Goal: Task Accomplishment & Management: Manage account settings

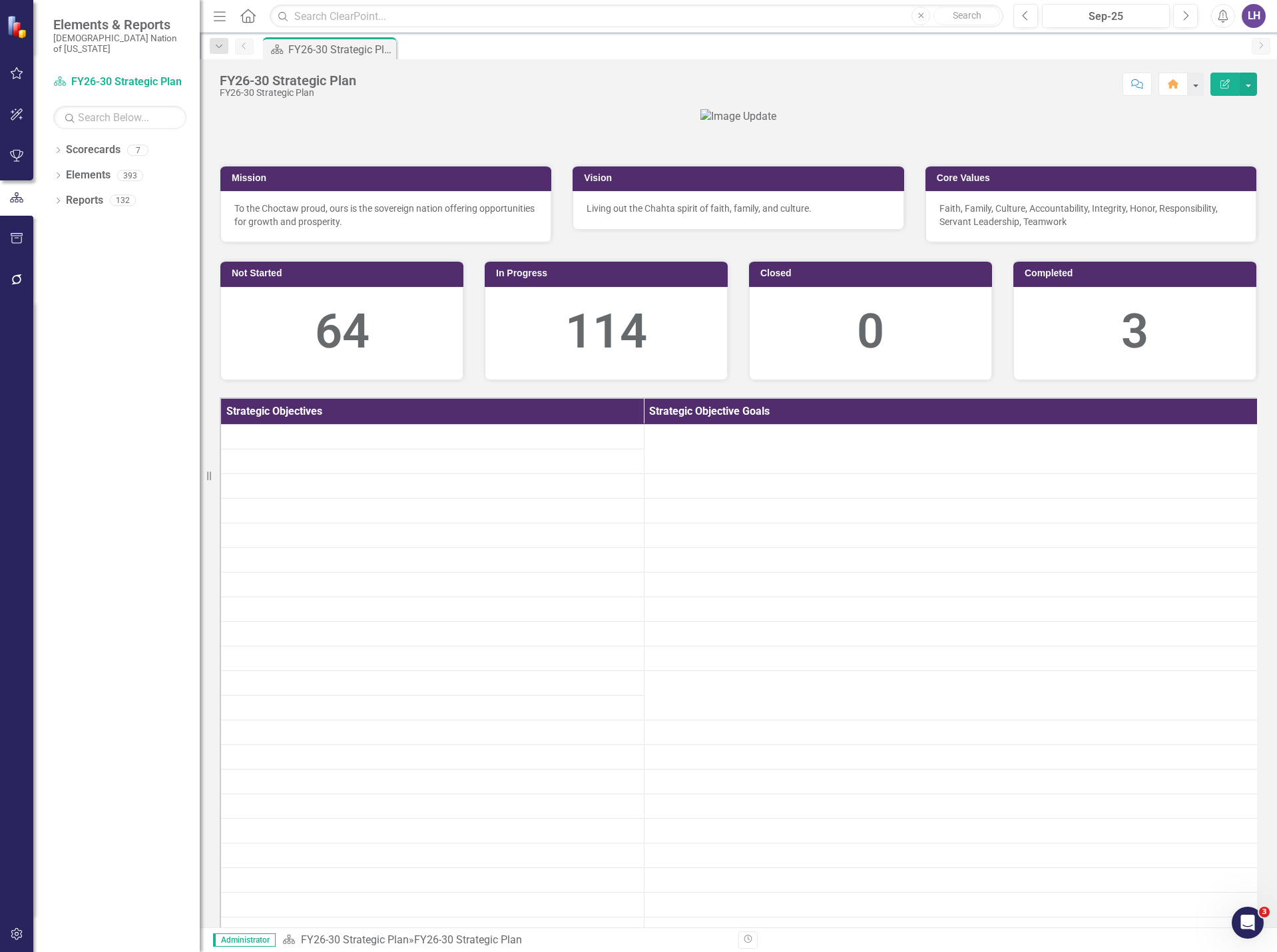
click at [17, 930] on icon "button" at bounding box center [16, 933] width 14 height 10
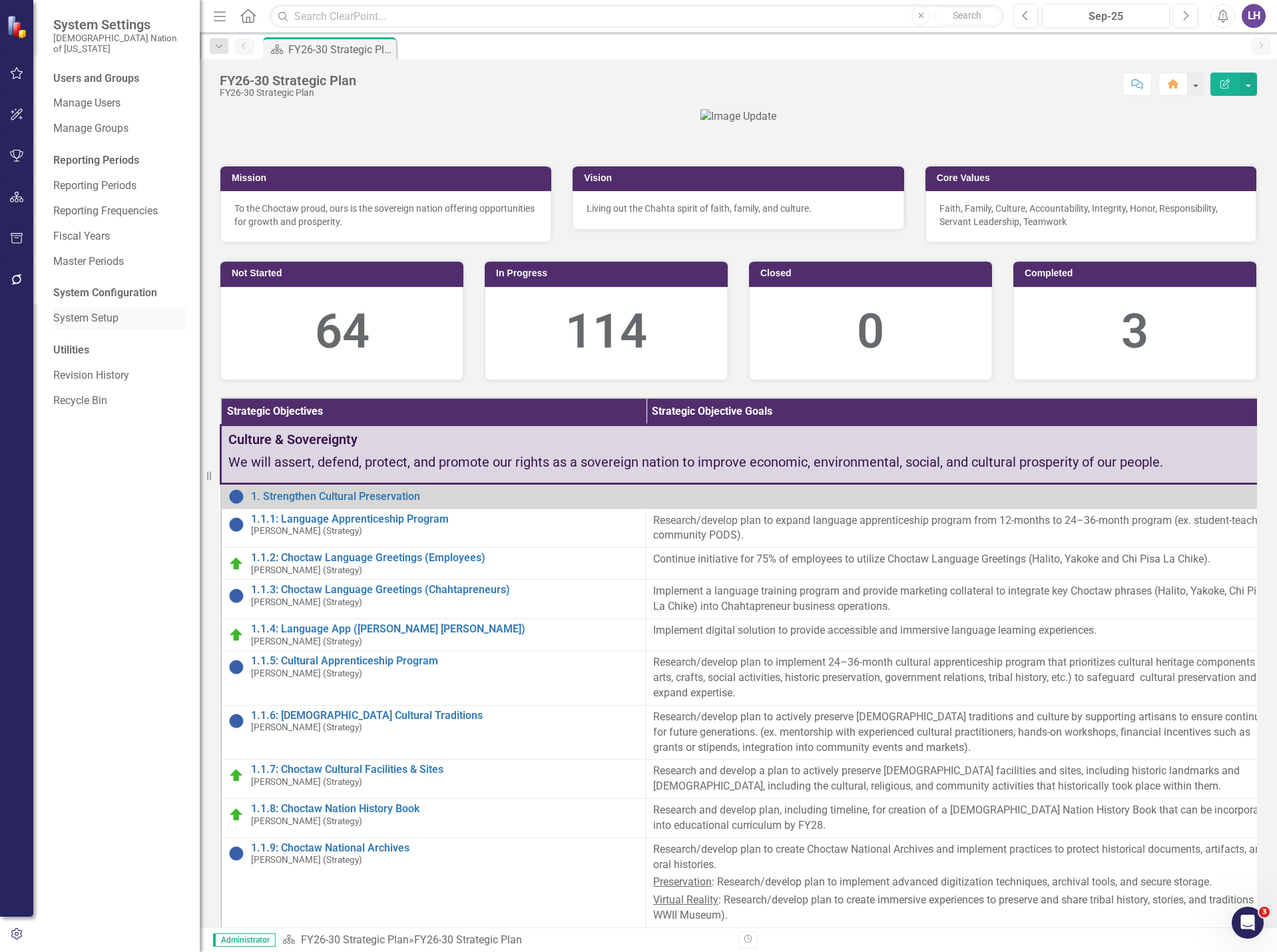
click at [85, 311] on link "System Setup" at bounding box center [119, 318] width 133 height 15
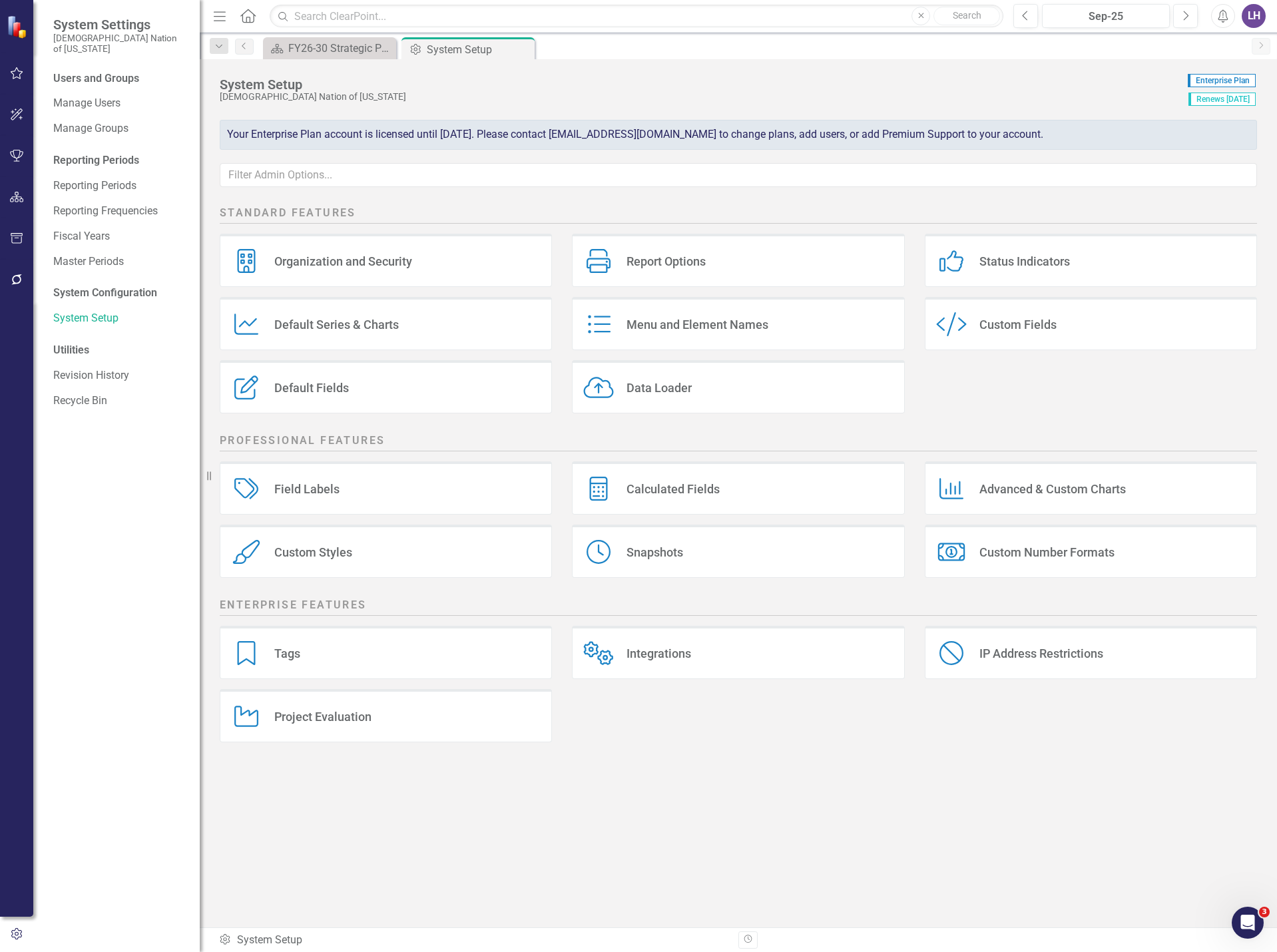
click at [1073, 319] on div "Custom Style Custom Fields" at bounding box center [1090, 324] width 332 height 53
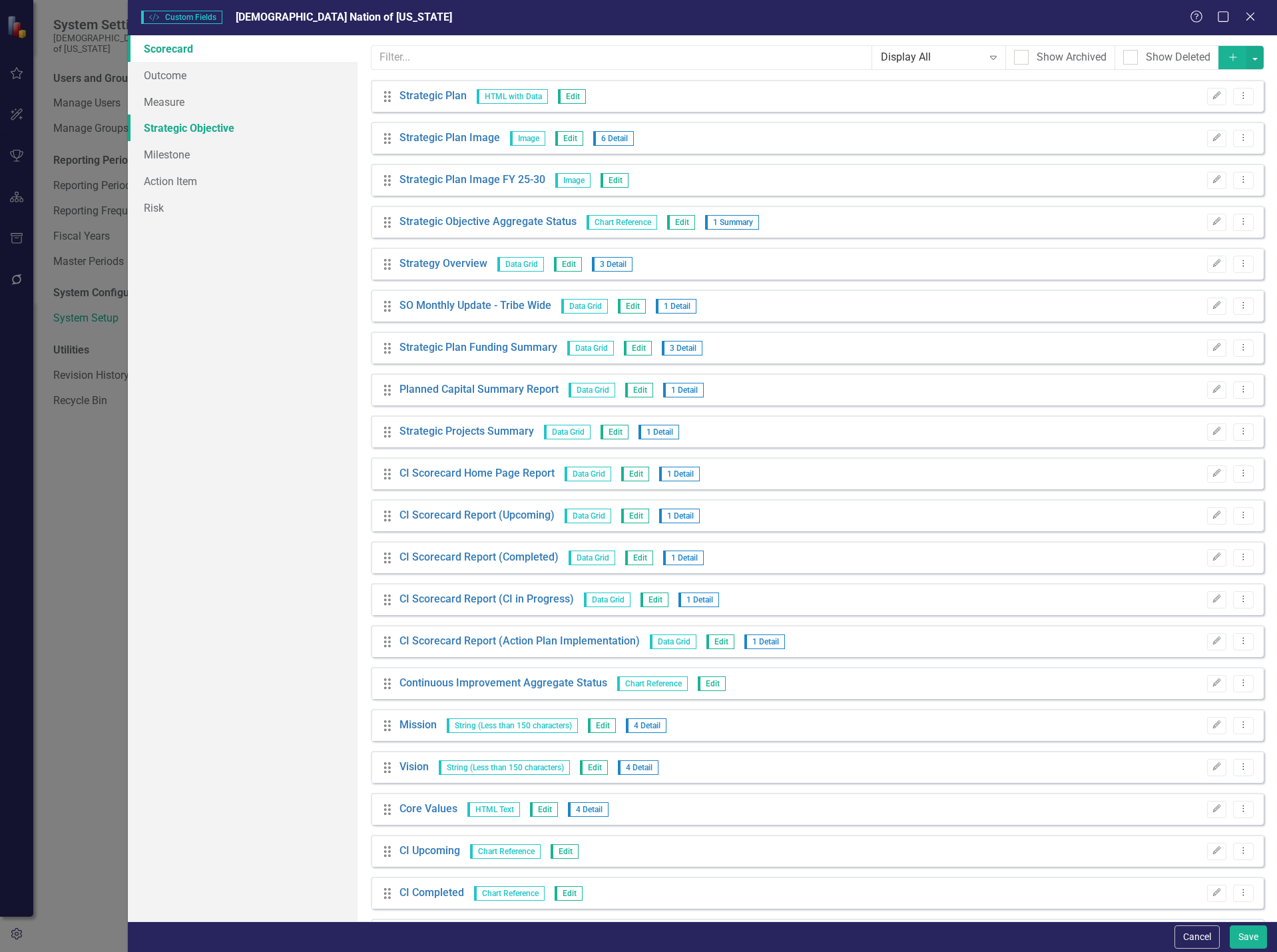
click at [205, 125] on link "Strategic Objective" at bounding box center [242, 127] width 229 height 27
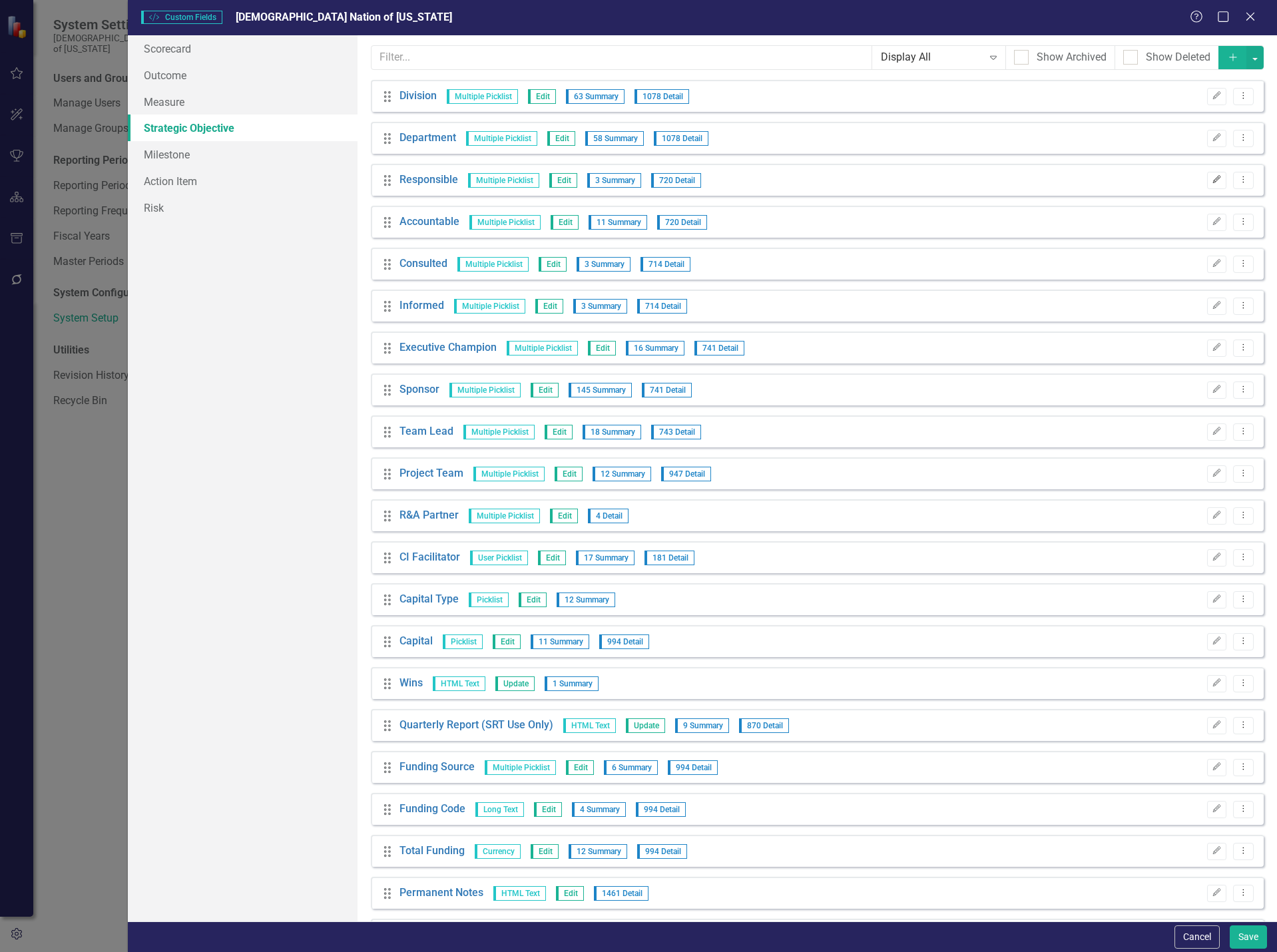
click at [1211, 177] on icon "Edit" at bounding box center [1216, 179] width 10 height 8
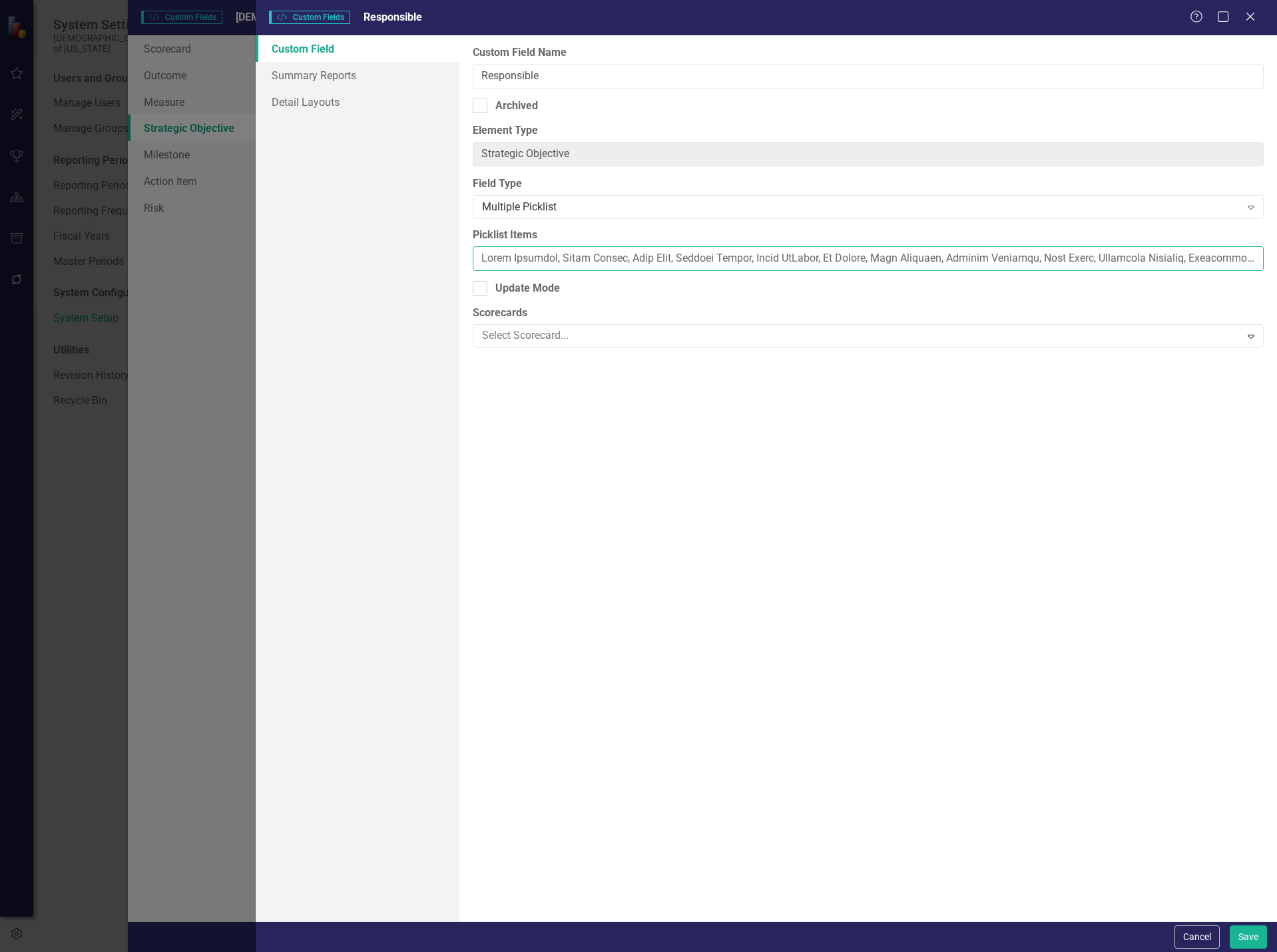
click at [733, 254] on input "Picklist Items" at bounding box center [867, 258] width 791 height 25
paste input "lsi Rainwater, [PERSON_NAME], [PERSON_NAME], [PERSON_NAME], [PERSON_NAME], [PER…"
type input "[PERSON_NAME], [PERSON_NAME], [PERSON_NAME], [PERSON_NAME], [PERSON_NAME], [PER…"
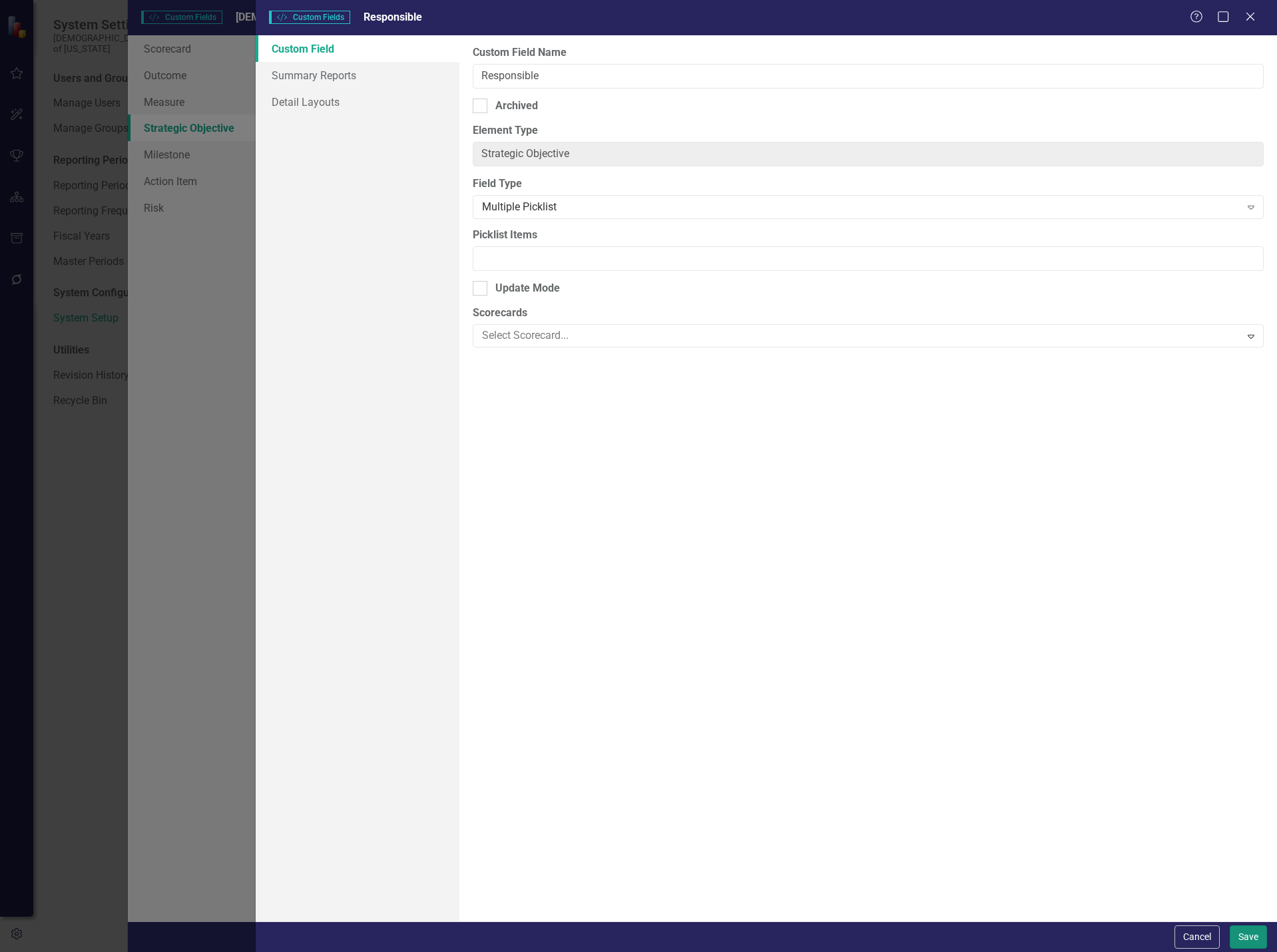
click at [1250, 941] on button "Save" at bounding box center [1248, 937] width 37 height 23
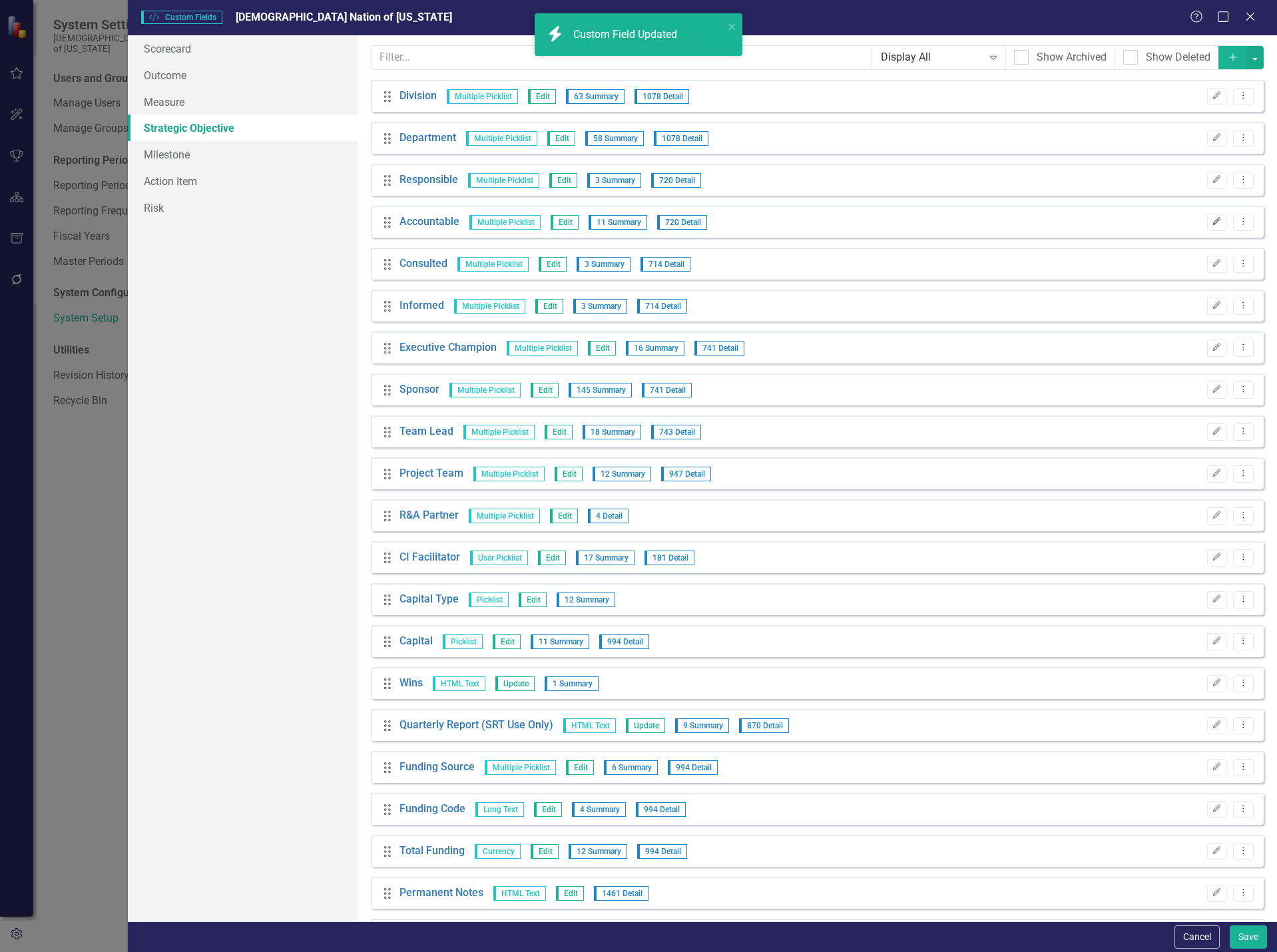
click at [1211, 217] on icon "Edit" at bounding box center [1216, 221] width 10 height 8
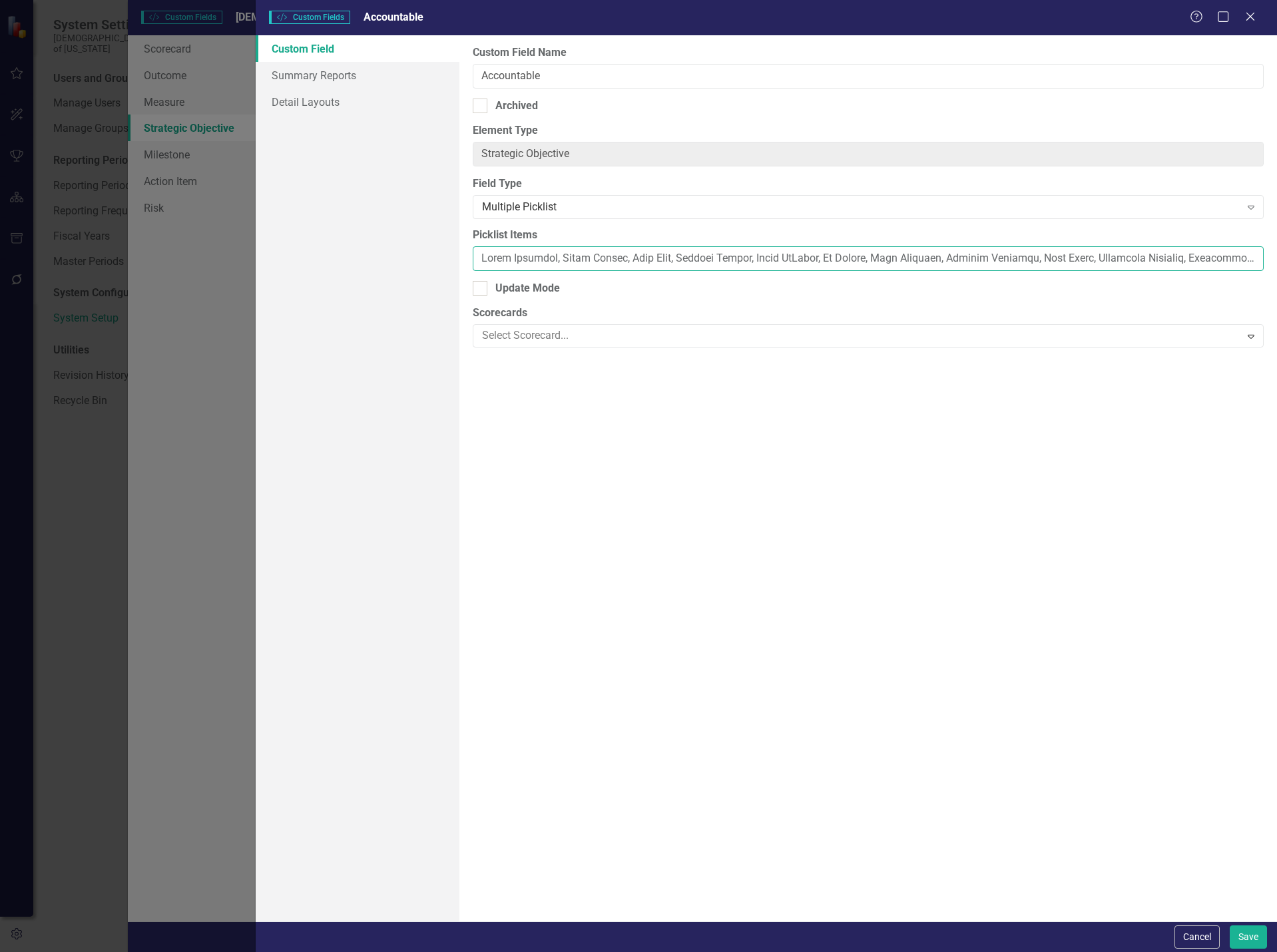
click at [898, 257] on input "Picklist Items" at bounding box center [867, 258] width 791 height 25
paste input "lsi Rainwater, [PERSON_NAME], [PERSON_NAME], [PERSON_NAME], [PERSON_NAME], [PER…"
type input "[PERSON_NAME], [PERSON_NAME], [PERSON_NAME], [PERSON_NAME], [PERSON_NAME], [PER…"
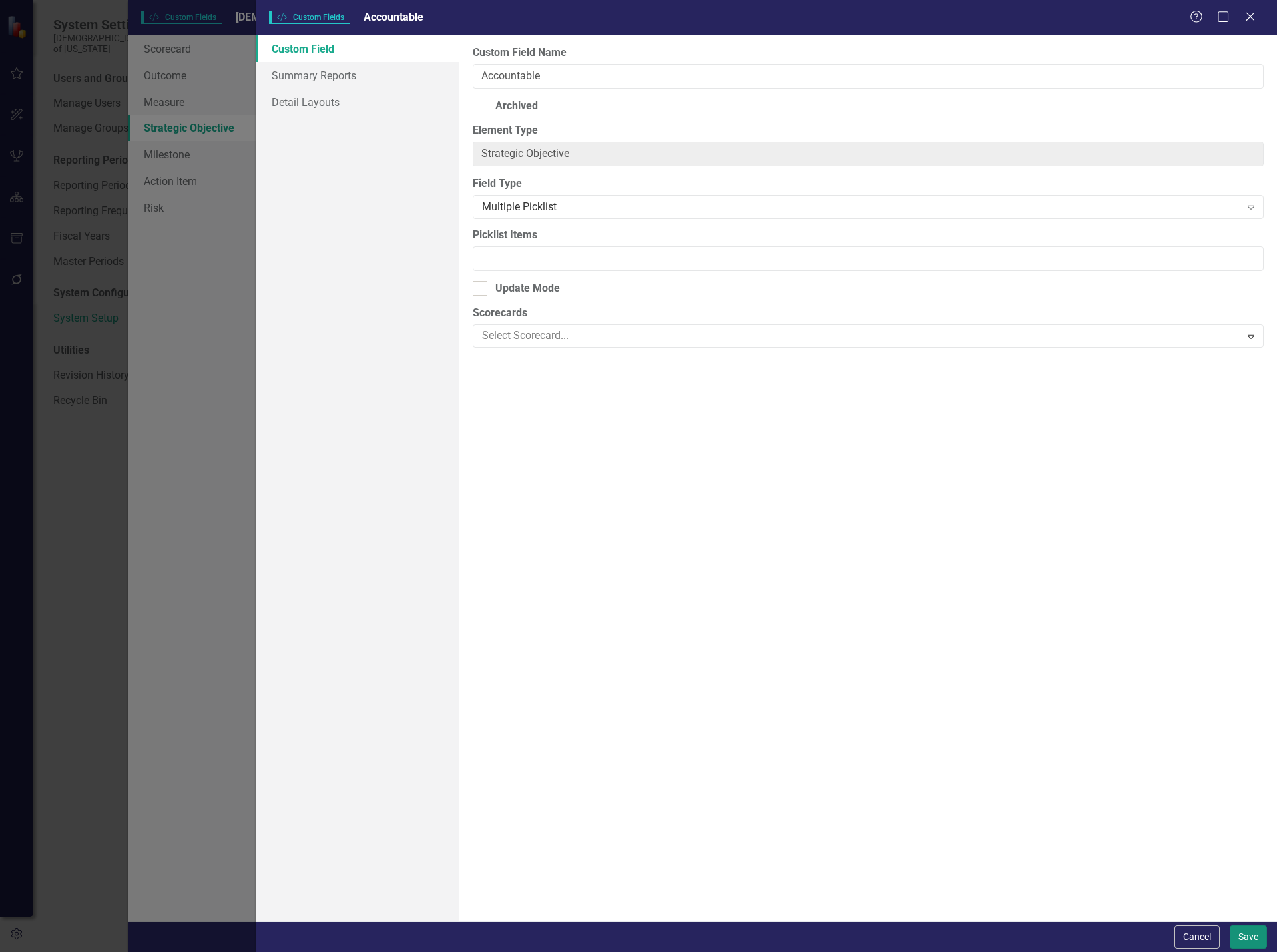
click at [1247, 938] on button "Save" at bounding box center [1248, 937] width 37 height 23
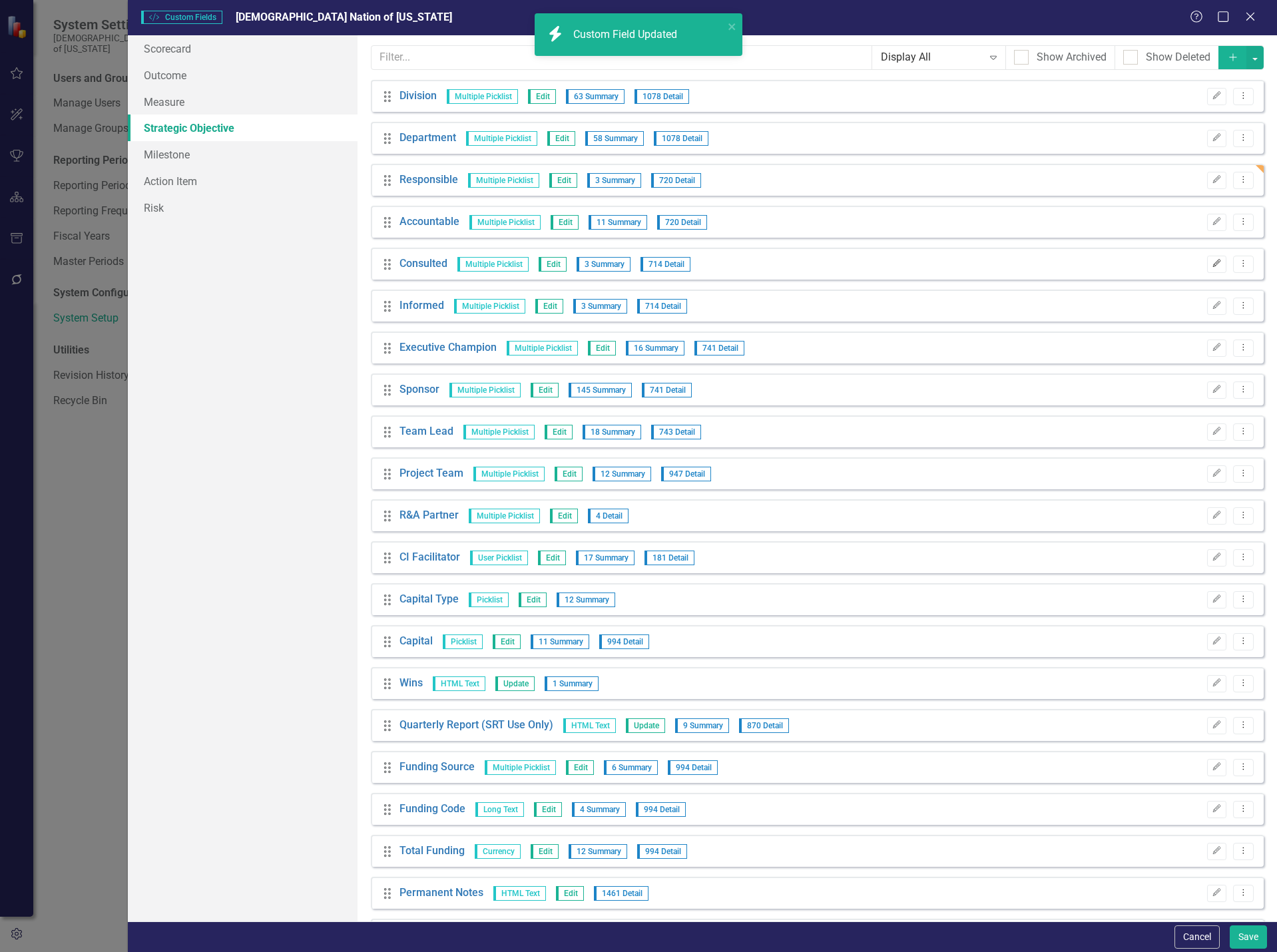
click at [1212, 264] on button "Edit" at bounding box center [1217, 265] width 19 height 18
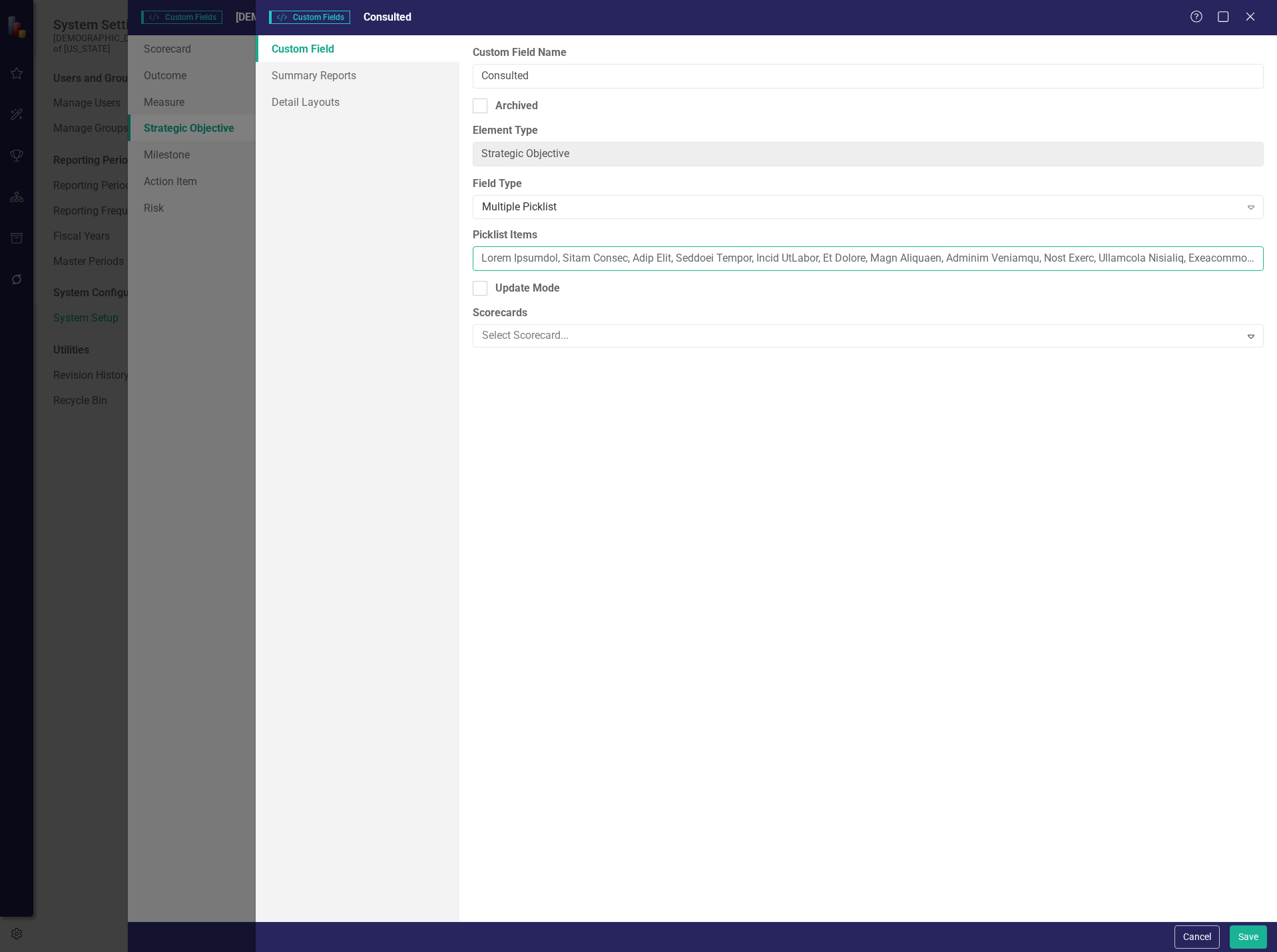
click at [724, 260] on input "Picklist Items" at bounding box center [867, 258] width 791 height 25
paste input "lsi Rainwater, [PERSON_NAME], [PERSON_NAME], [PERSON_NAME], [PERSON_NAME], [PER…"
type input "[PERSON_NAME], [PERSON_NAME], [PERSON_NAME], [PERSON_NAME], [PERSON_NAME], [PER…"
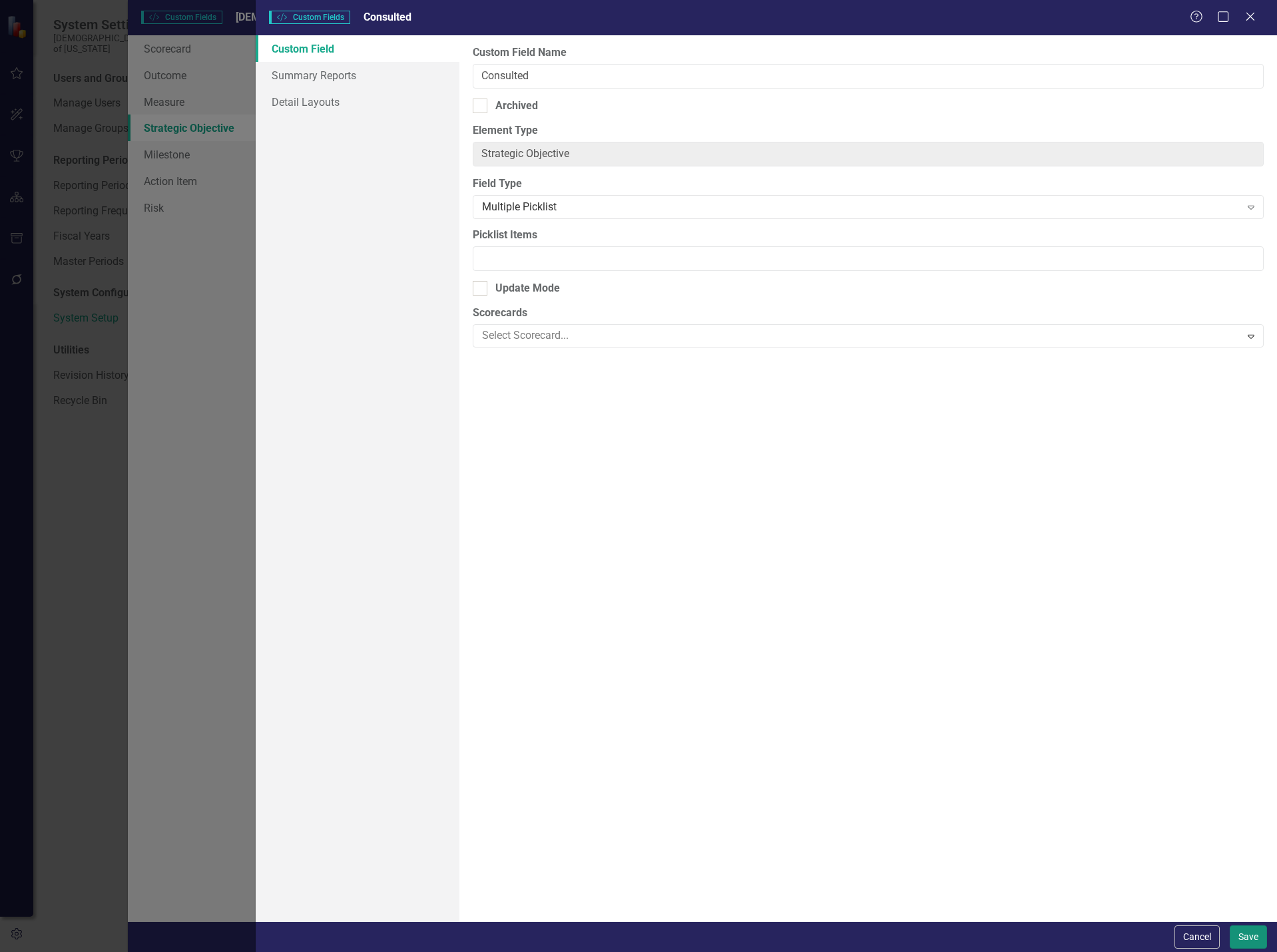
click at [1260, 940] on button "Save" at bounding box center [1248, 937] width 37 height 23
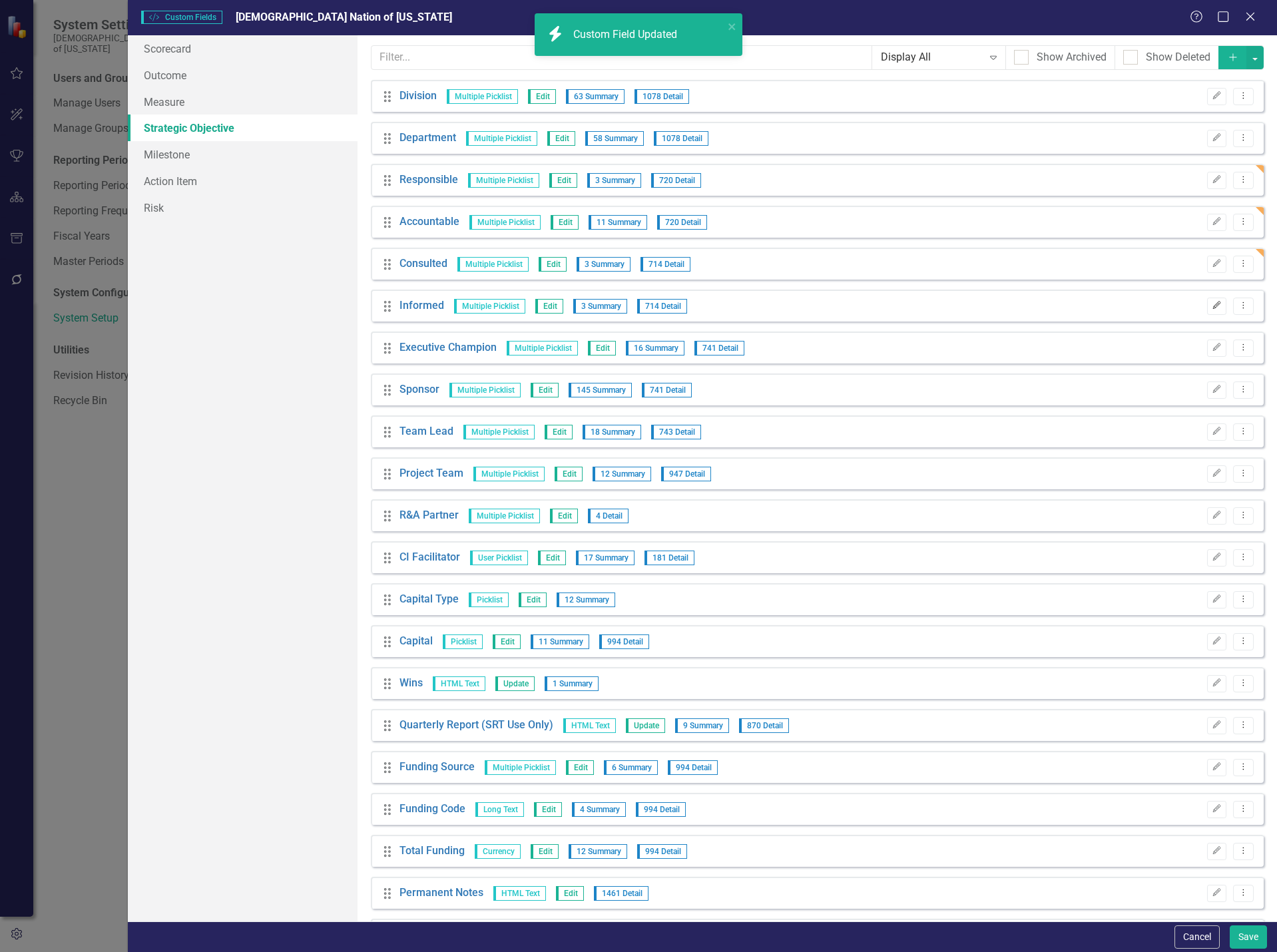
click at [1211, 309] on icon "Edit" at bounding box center [1216, 306] width 10 height 8
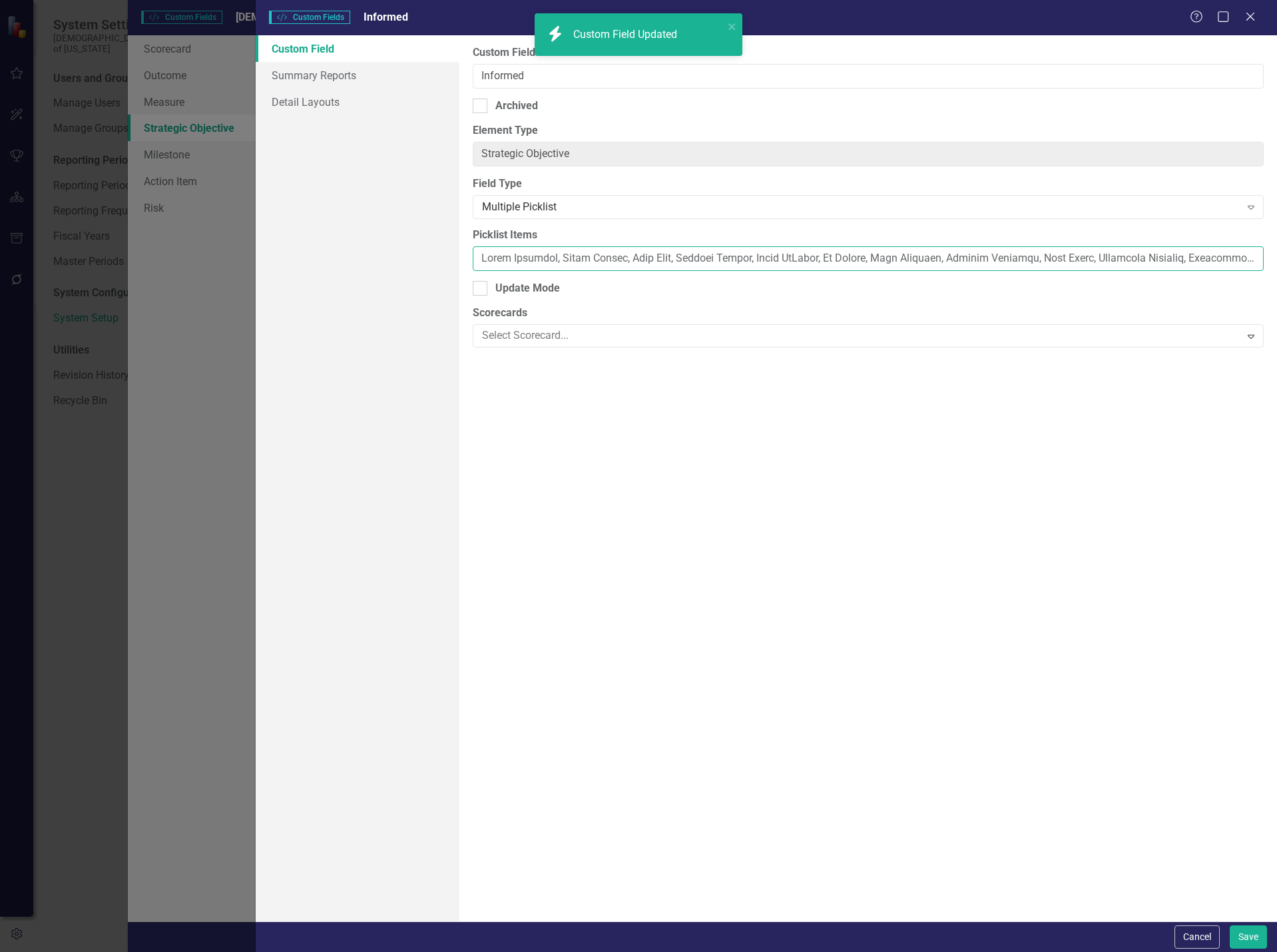
click at [757, 253] on input "Picklist Items" at bounding box center [867, 258] width 791 height 25
paste input "lsi Rainwater, [PERSON_NAME], [PERSON_NAME], [PERSON_NAME], [PERSON_NAME], [PER…"
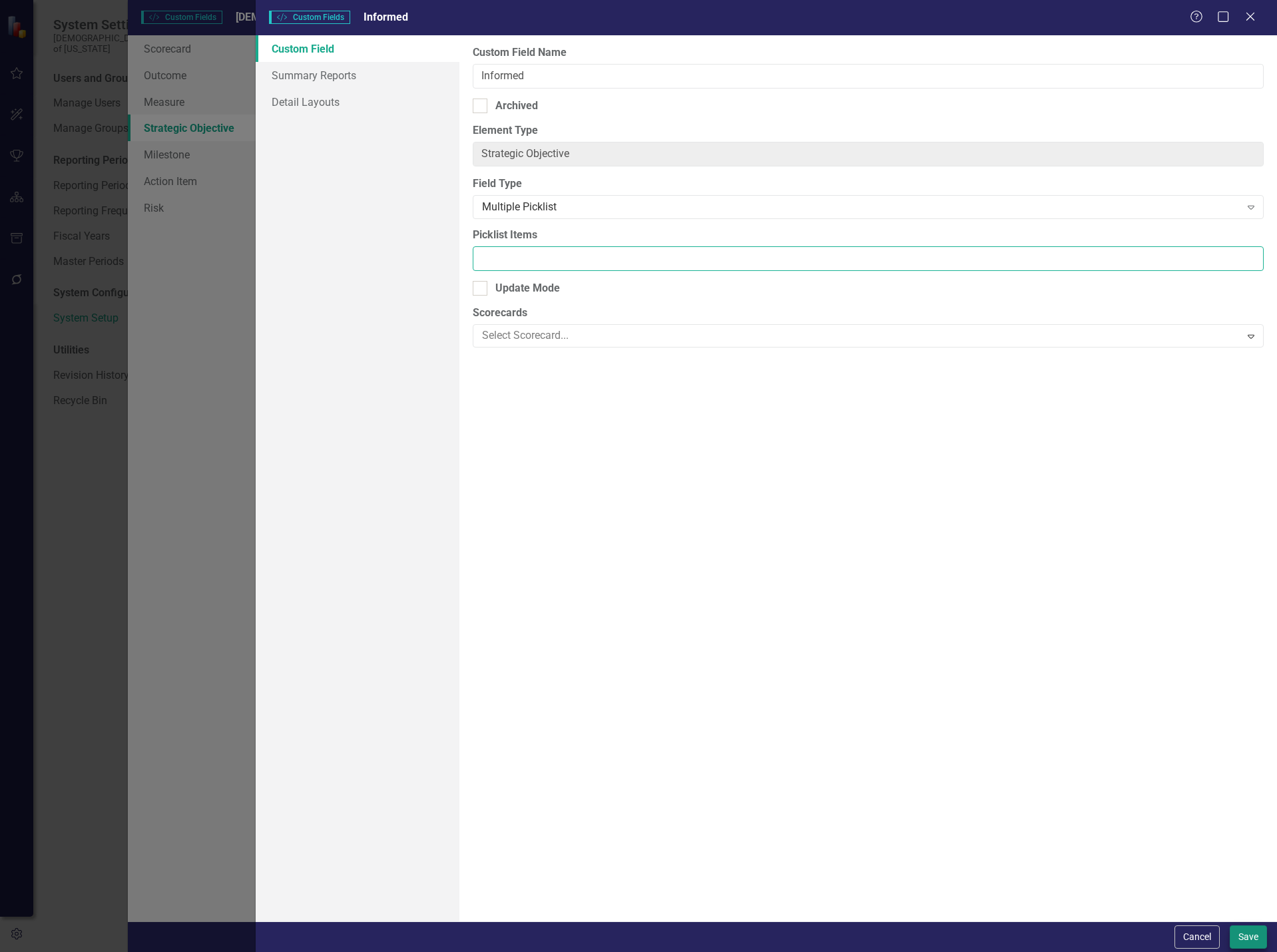
type input "[PERSON_NAME], [PERSON_NAME], [PERSON_NAME], [PERSON_NAME], [PERSON_NAME], [PER…"
click at [1237, 933] on button "Save" at bounding box center [1248, 937] width 37 height 23
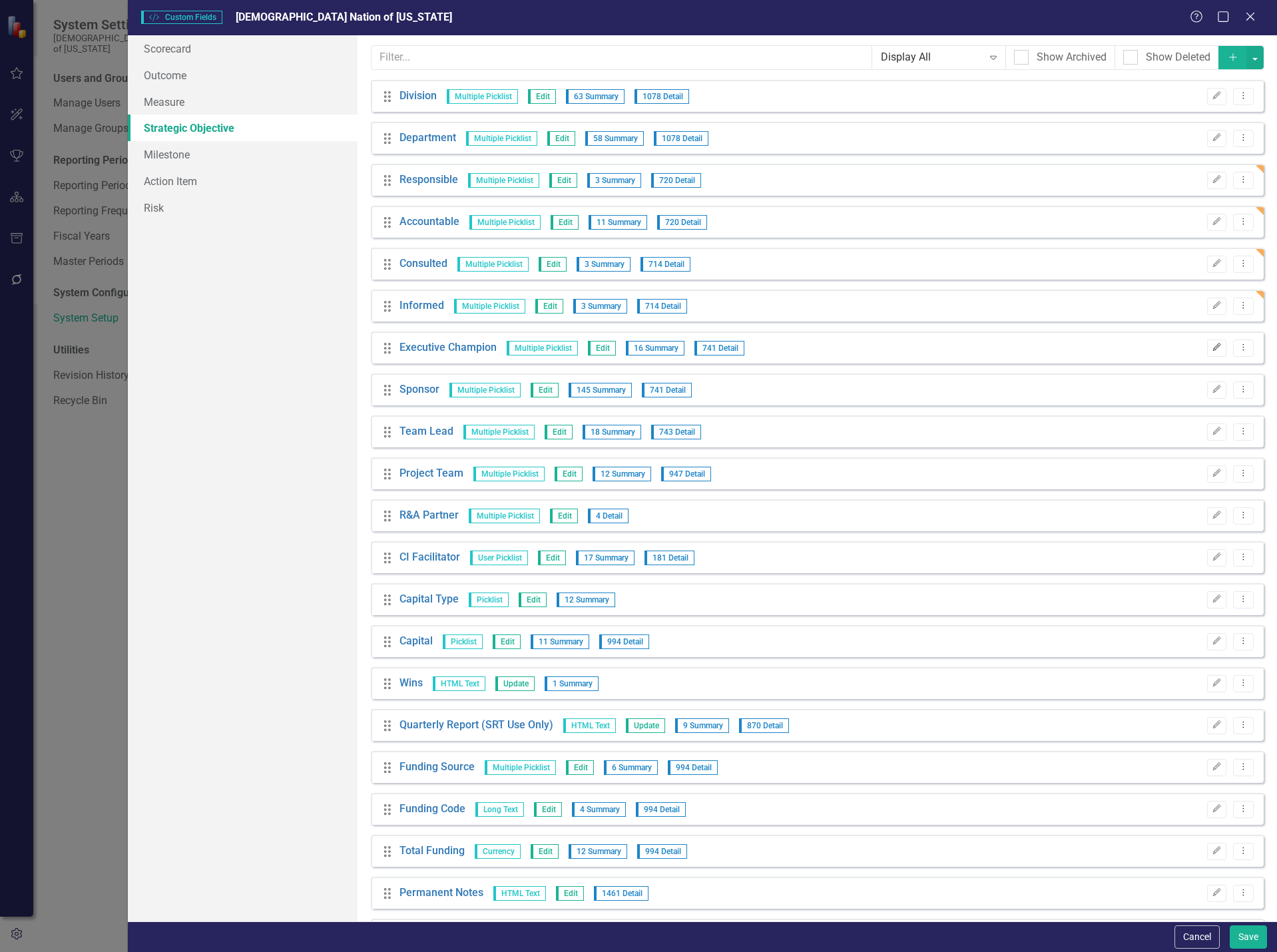
click at [1211, 344] on icon "Edit" at bounding box center [1216, 348] width 10 height 8
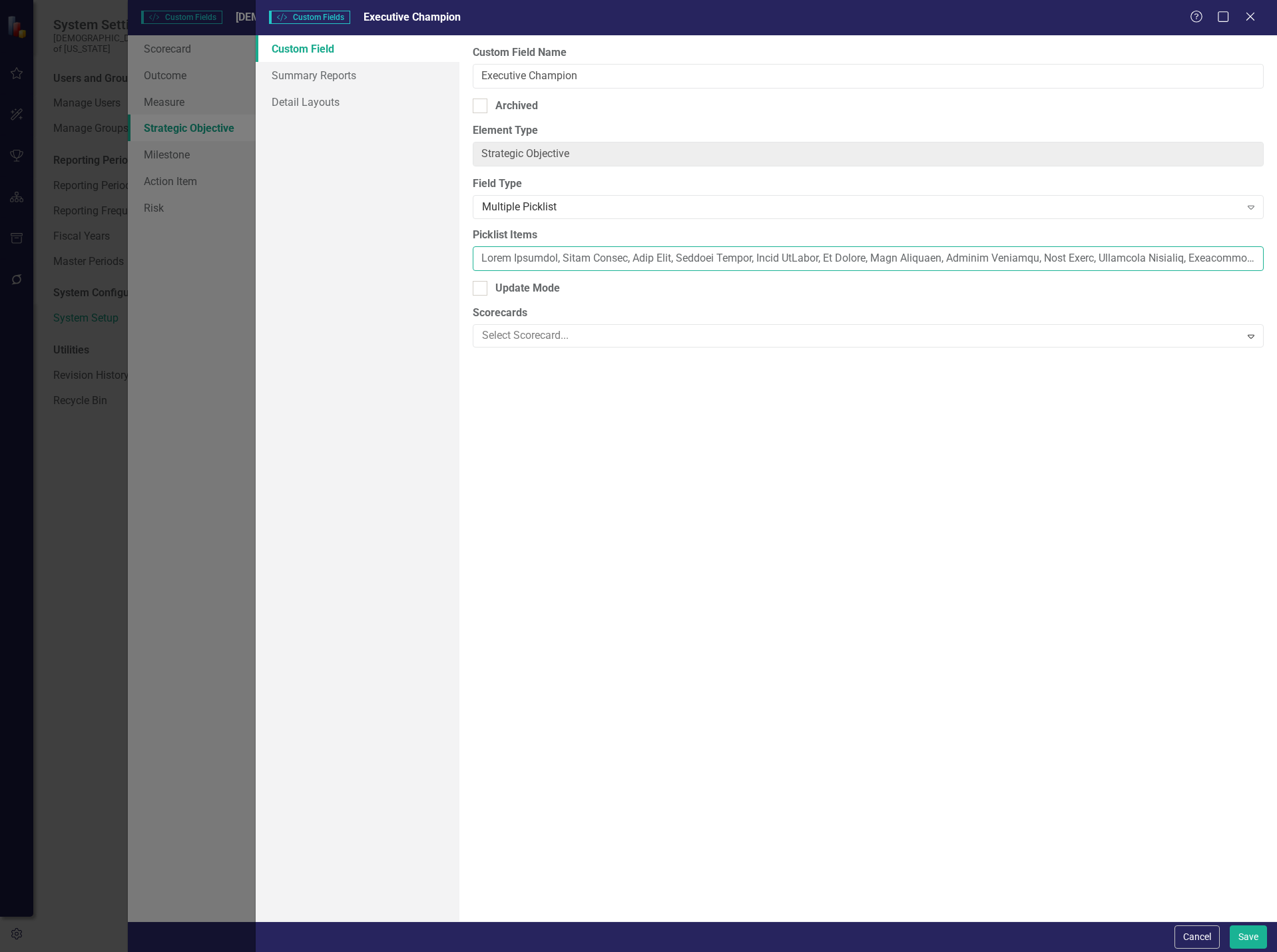
click at [697, 260] on input "Picklist Items" at bounding box center [867, 258] width 791 height 25
paste input "lsi Rainwater, [PERSON_NAME], [PERSON_NAME], [PERSON_NAME], [PERSON_NAME], [PER…"
type input "[PERSON_NAME], [PERSON_NAME], [PERSON_NAME], [PERSON_NAME], [PERSON_NAME], [PER…"
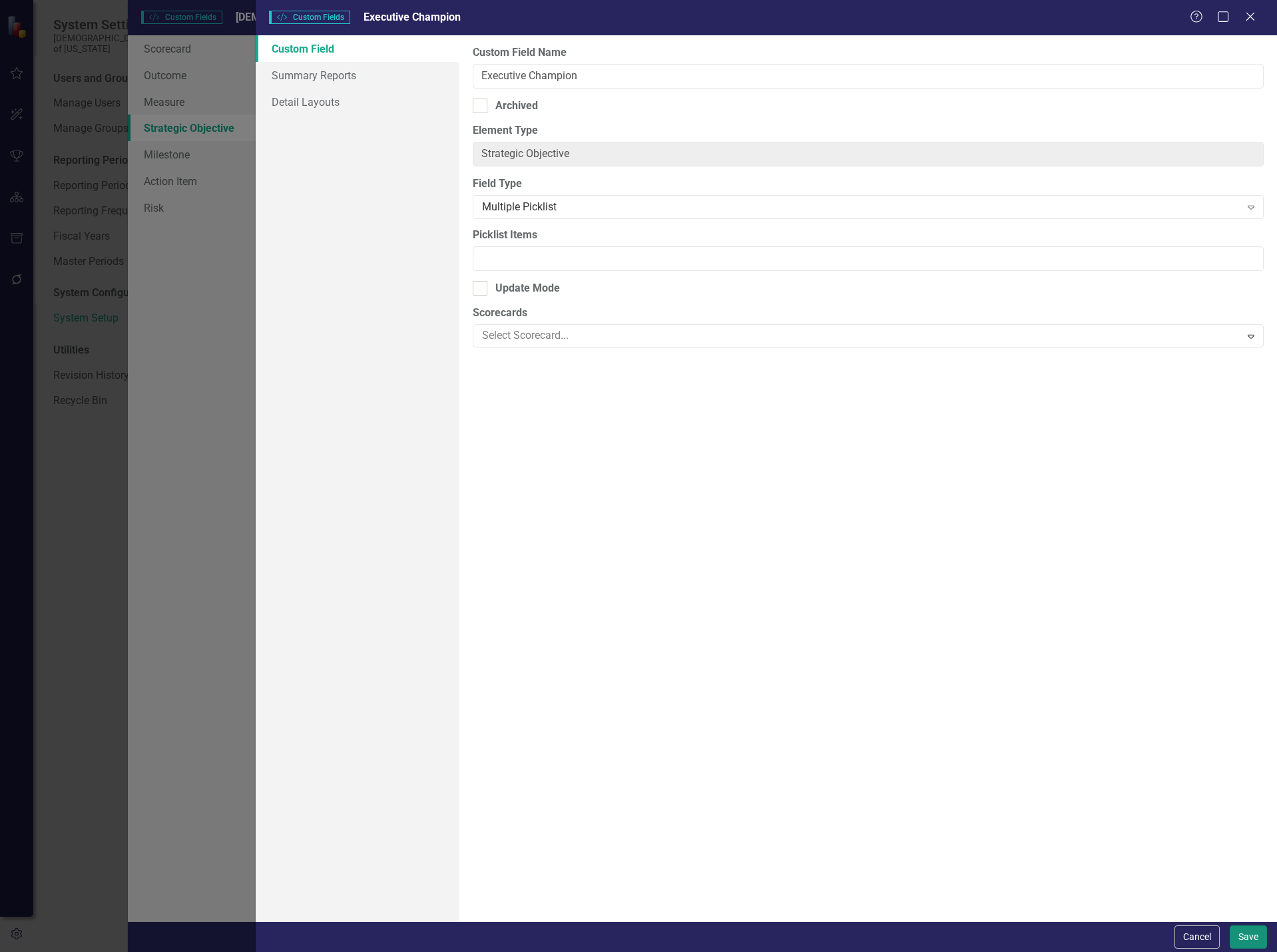
click at [1238, 938] on button "Save" at bounding box center [1248, 937] width 37 height 23
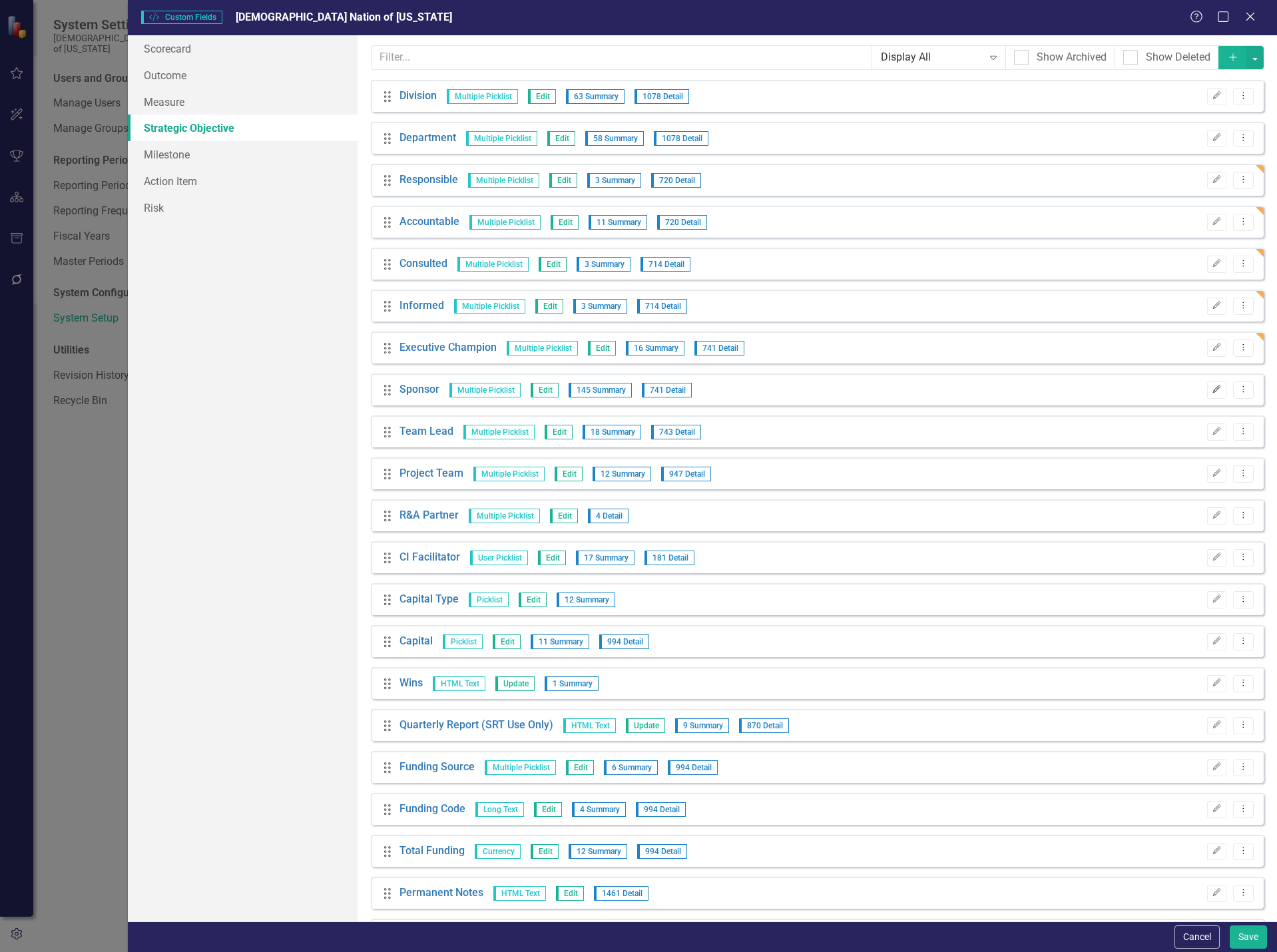
click at [1211, 391] on icon "Edit" at bounding box center [1216, 389] width 10 height 8
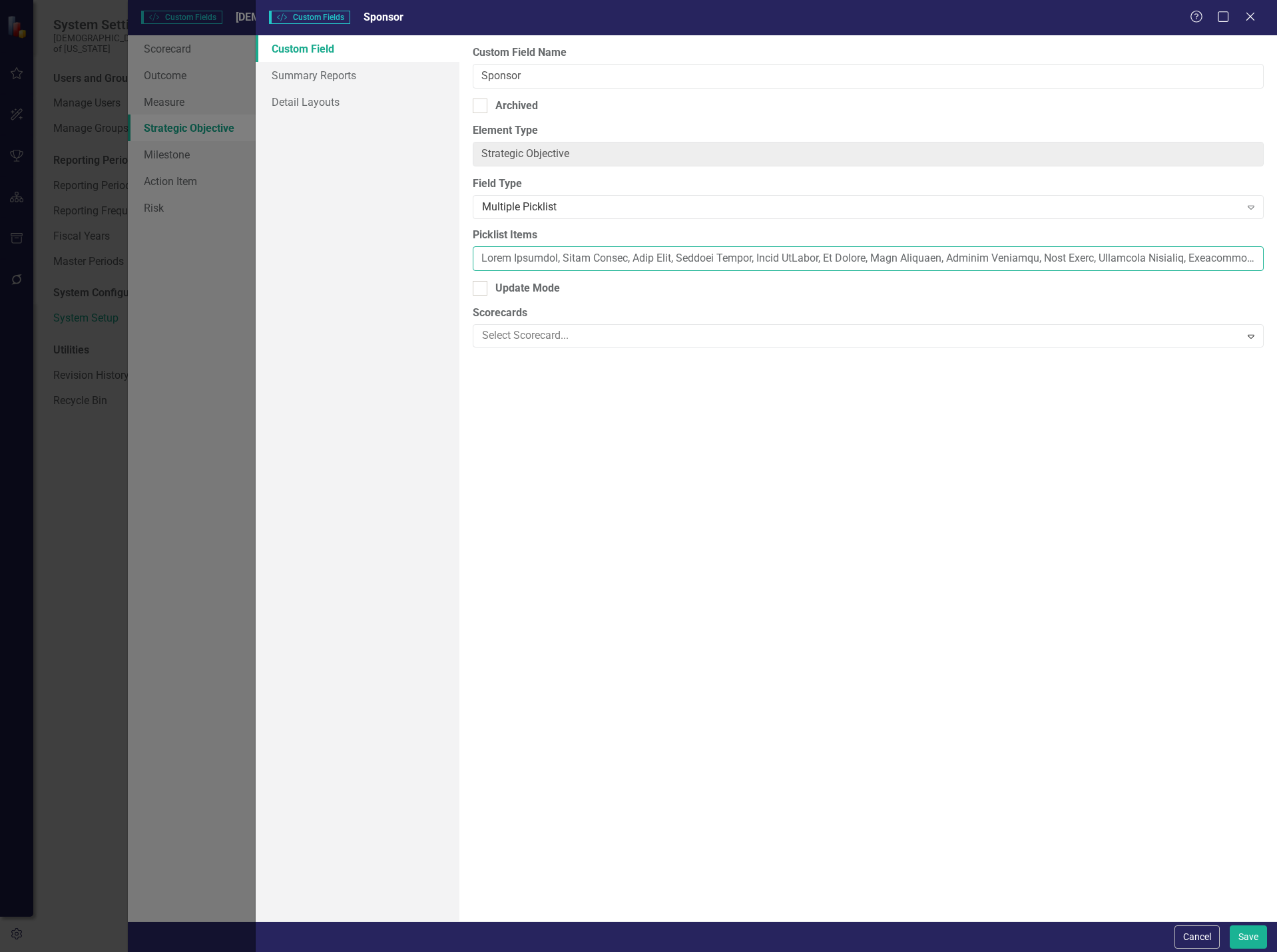
click at [748, 259] on input "Picklist Items" at bounding box center [867, 258] width 791 height 25
paste input "lsi Rainwater, [PERSON_NAME], [PERSON_NAME], [PERSON_NAME], [PERSON_NAME], [PER…"
type input "[PERSON_NAME], [PERSON_NAME], [PERSON_NAME], [PERSON_NAME], [PERSON_NAME], [PER…"
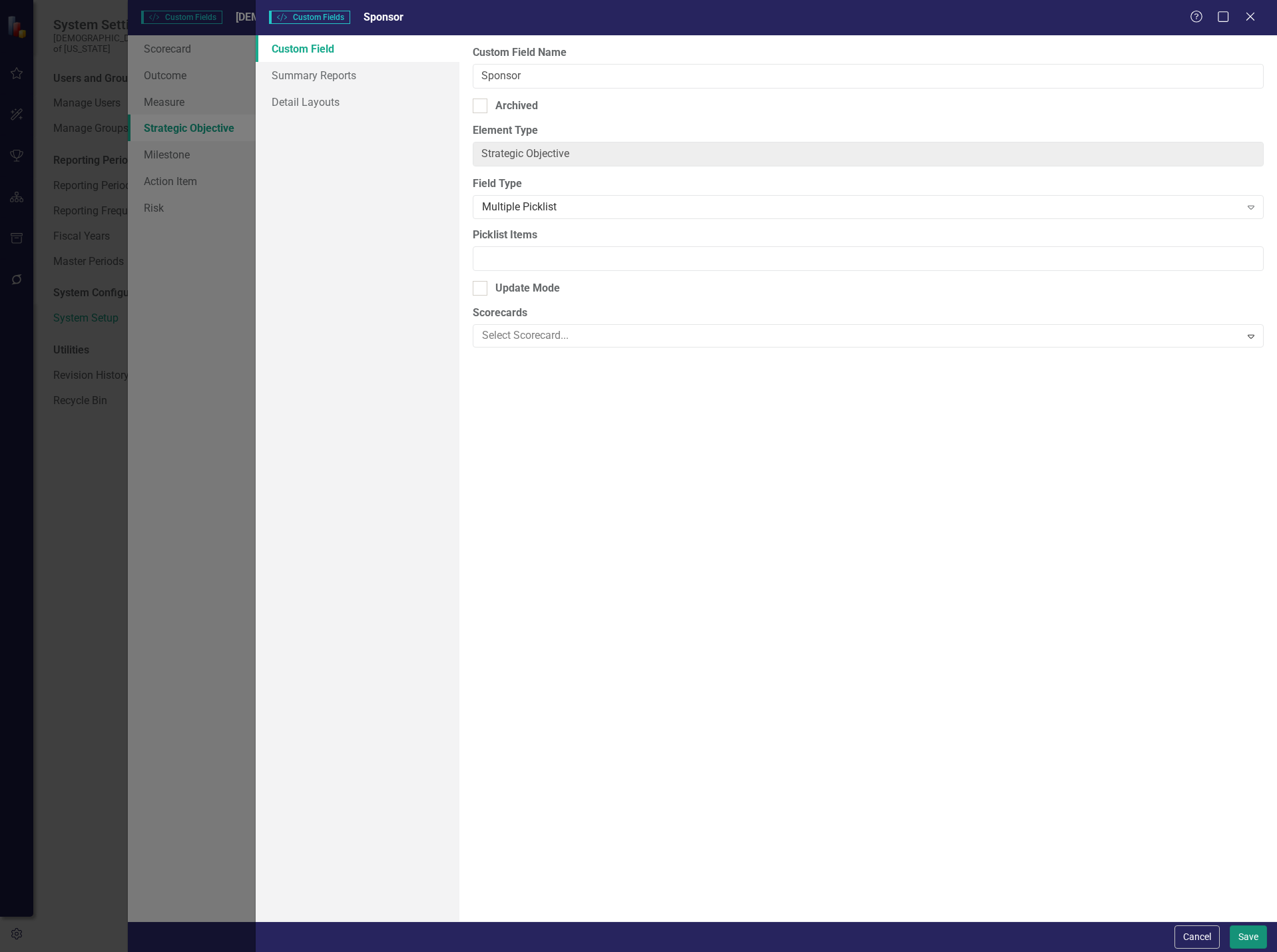
click at [1246, 941] on button "Save" at bounding box center [1248, 937] width 37 height 23
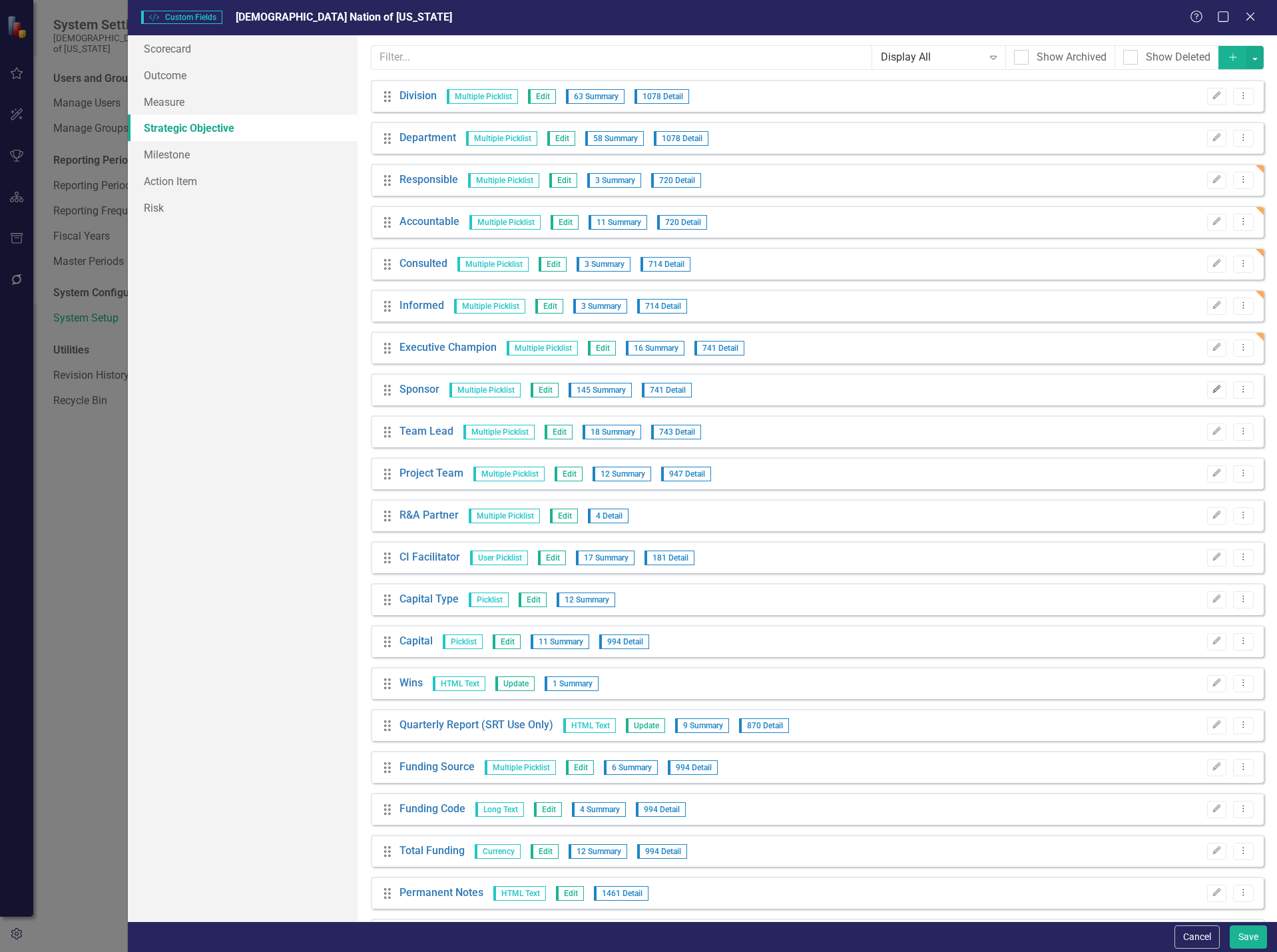
click at [1211, 389] on icon "Edit" at bounding box center [1216, 389] width 10 height 8
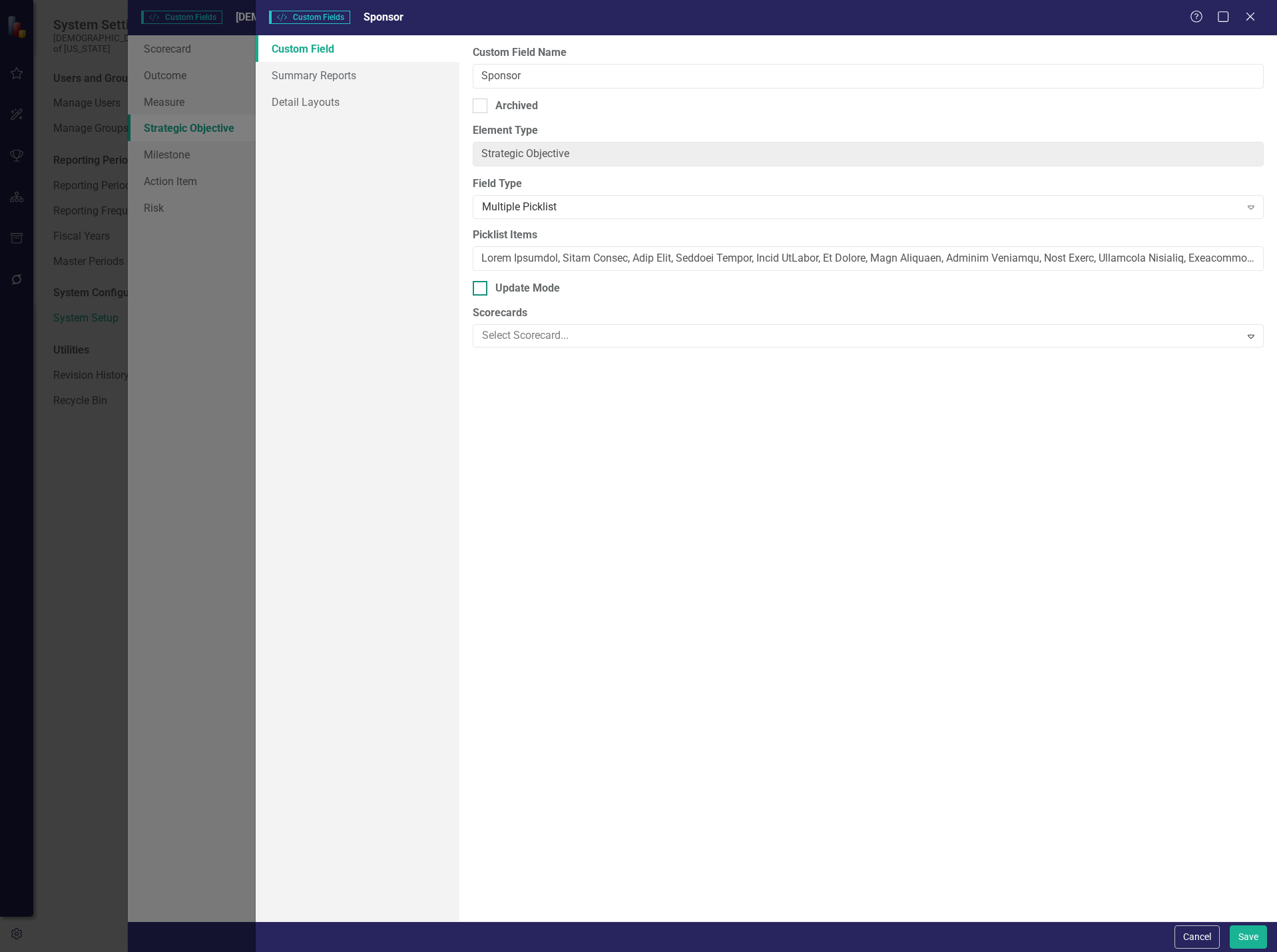
type input "[PERSON_NAME], [PERSON_NAME], [PERSON_NAME], [PERSON_NAME], [PERSON_NAME], [PER…"
click at [657, 258] on input "Picklist Items" at bounding box center [867, 258] width 791 height 25
click at [1255, 934] on button "Save" at bounding box center [1248, 937] width 37 height 23
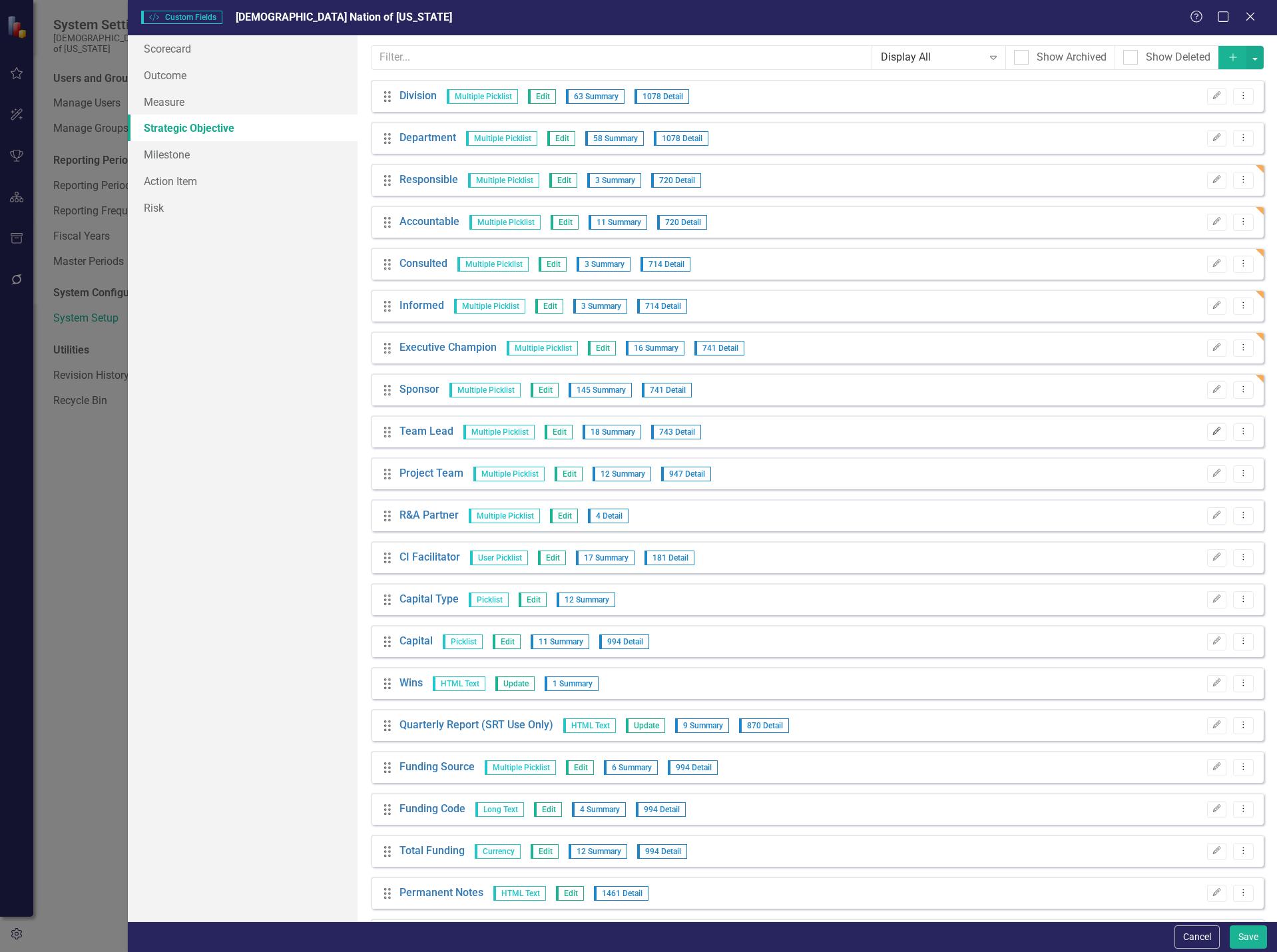
click at [1211, 432] on icon "Edit" at bounding box center [1216, 431] width 10 height 8
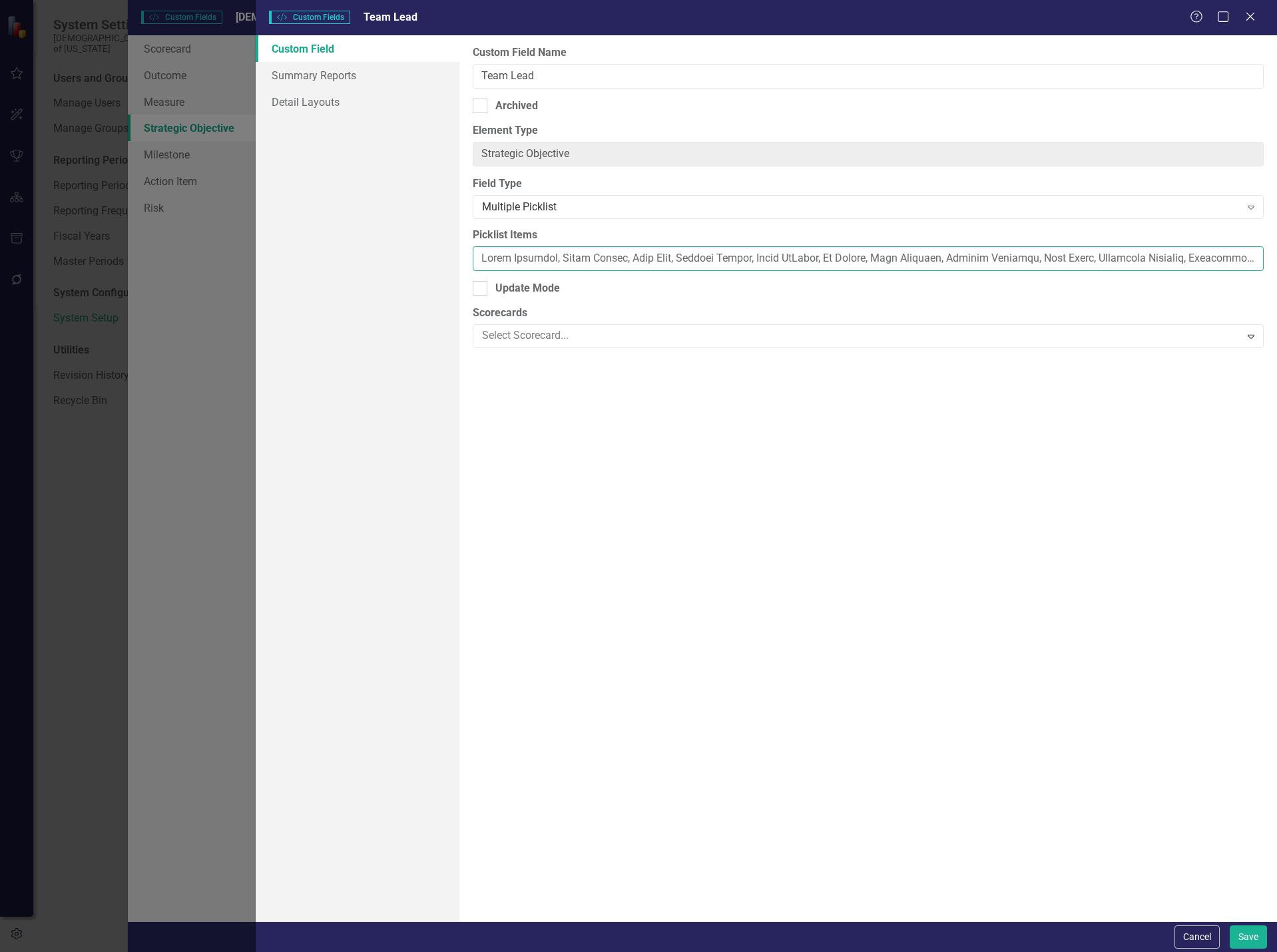
click at [857, 258] on input "Picklist Items" at bounding box center [867, 258] width 791 height 25
paste input "lsi Rainwater, [PERSON_NAME], [PERSON_NAME], [PERSON_NAME], [PERSON_NAME], [PER…"
type input "[PERSON_NAME], [PERSON_NAME], [PERSON_NAME], [PERSON_NAME], [PERSON_NAME], [PER…"
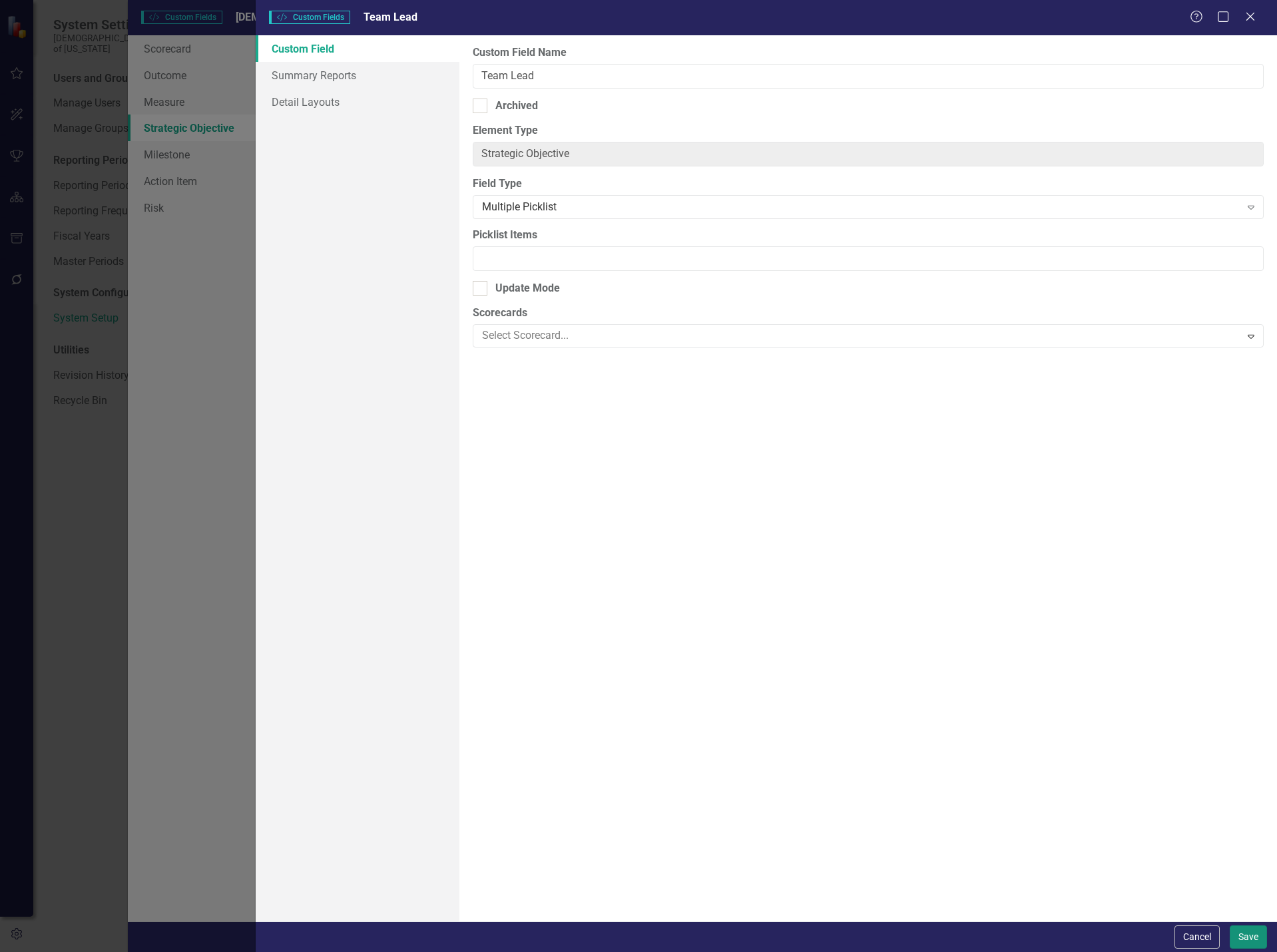
click at [1244, 936] on button "Save" at bounding box center [1248, 937] width 37 height 23
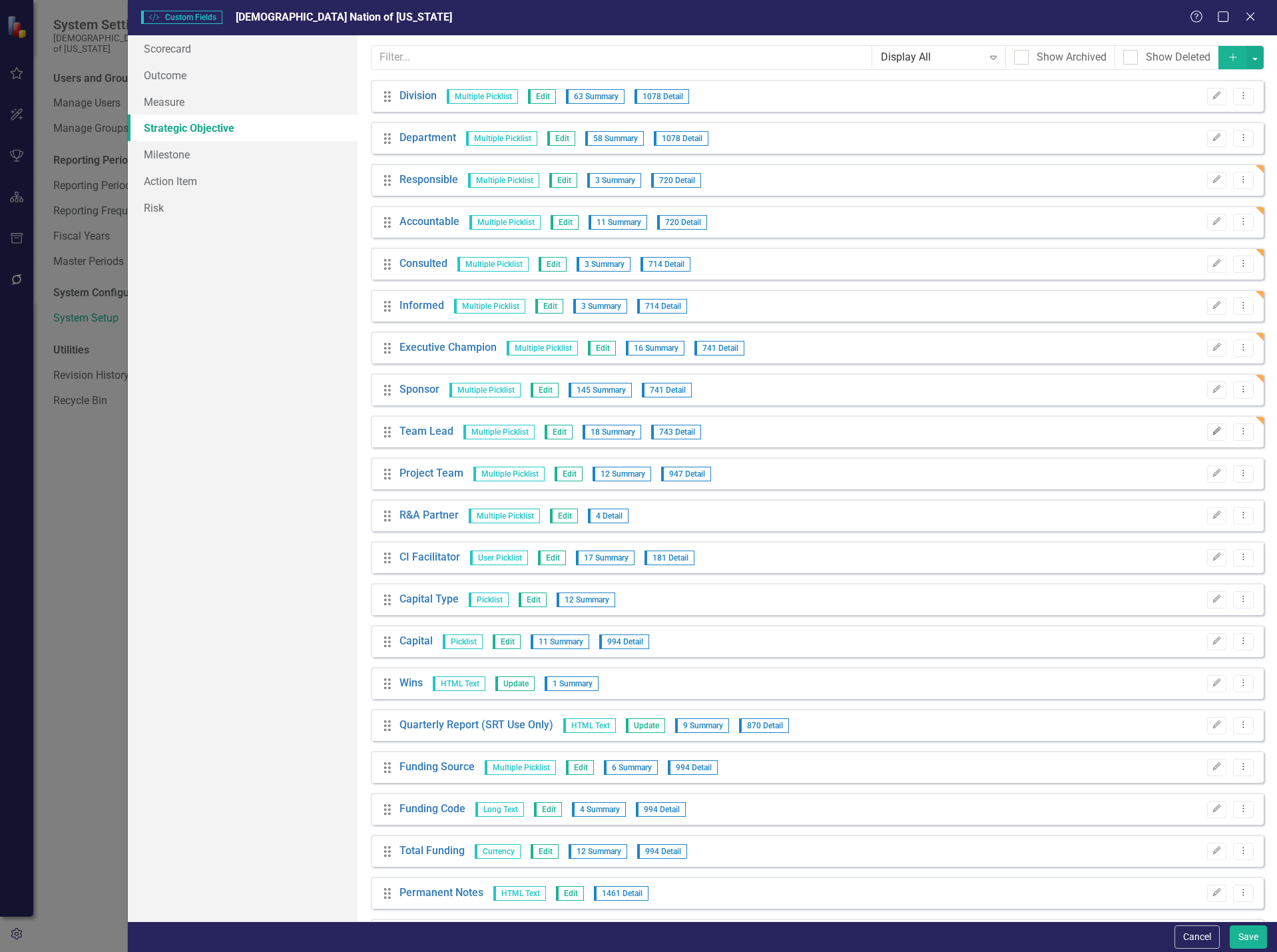
click at [1211, 435] on icon "Edit" at bounding box center [1216, 431] width 10 height 8
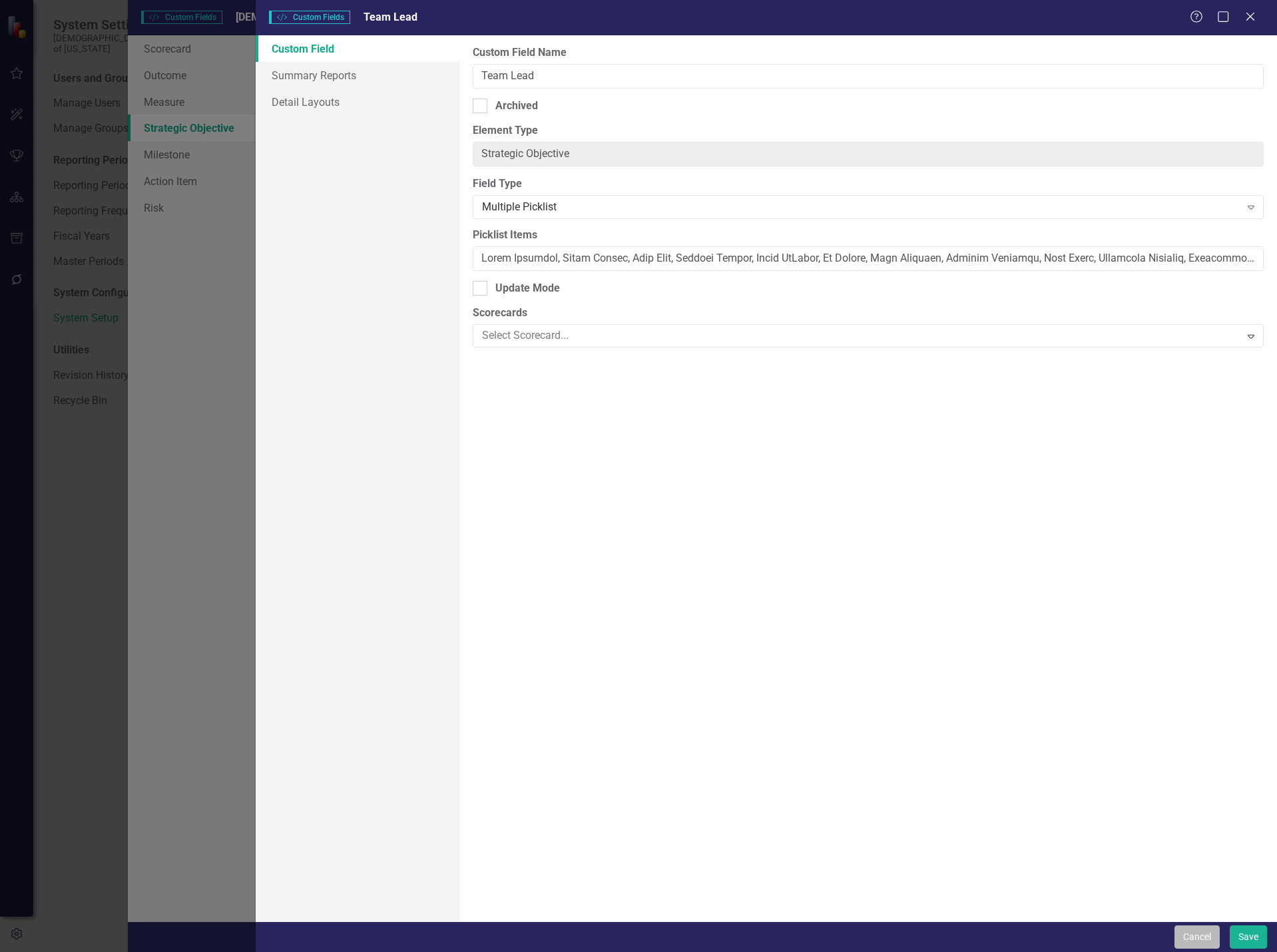
click at [1191, 942] on button "Cancel" at bounding box center [1197, 937] width 45 height 23
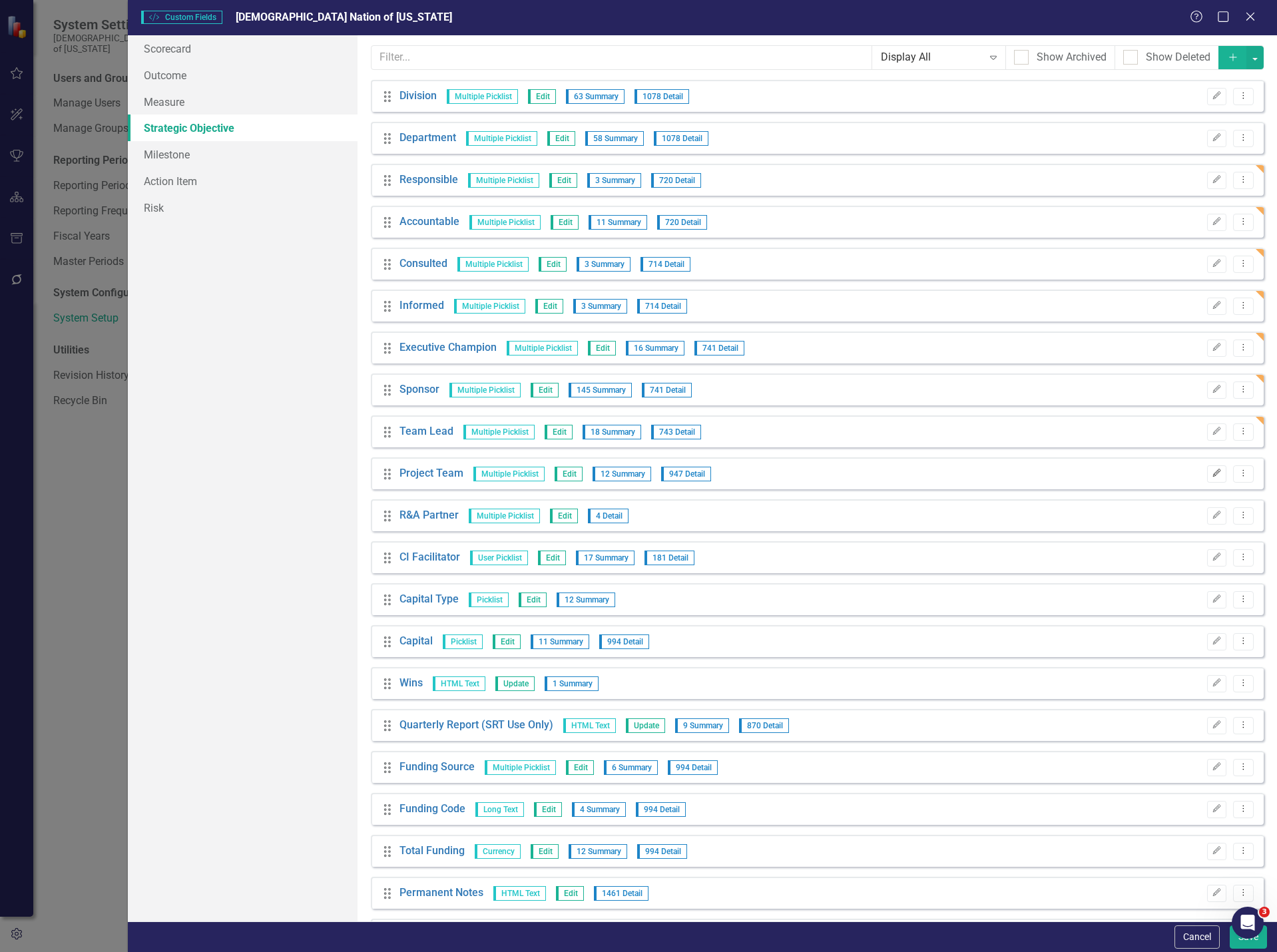
click at [1211, 474] on icon "Edit" at bounding box center [1216, 473] width 10 height 8
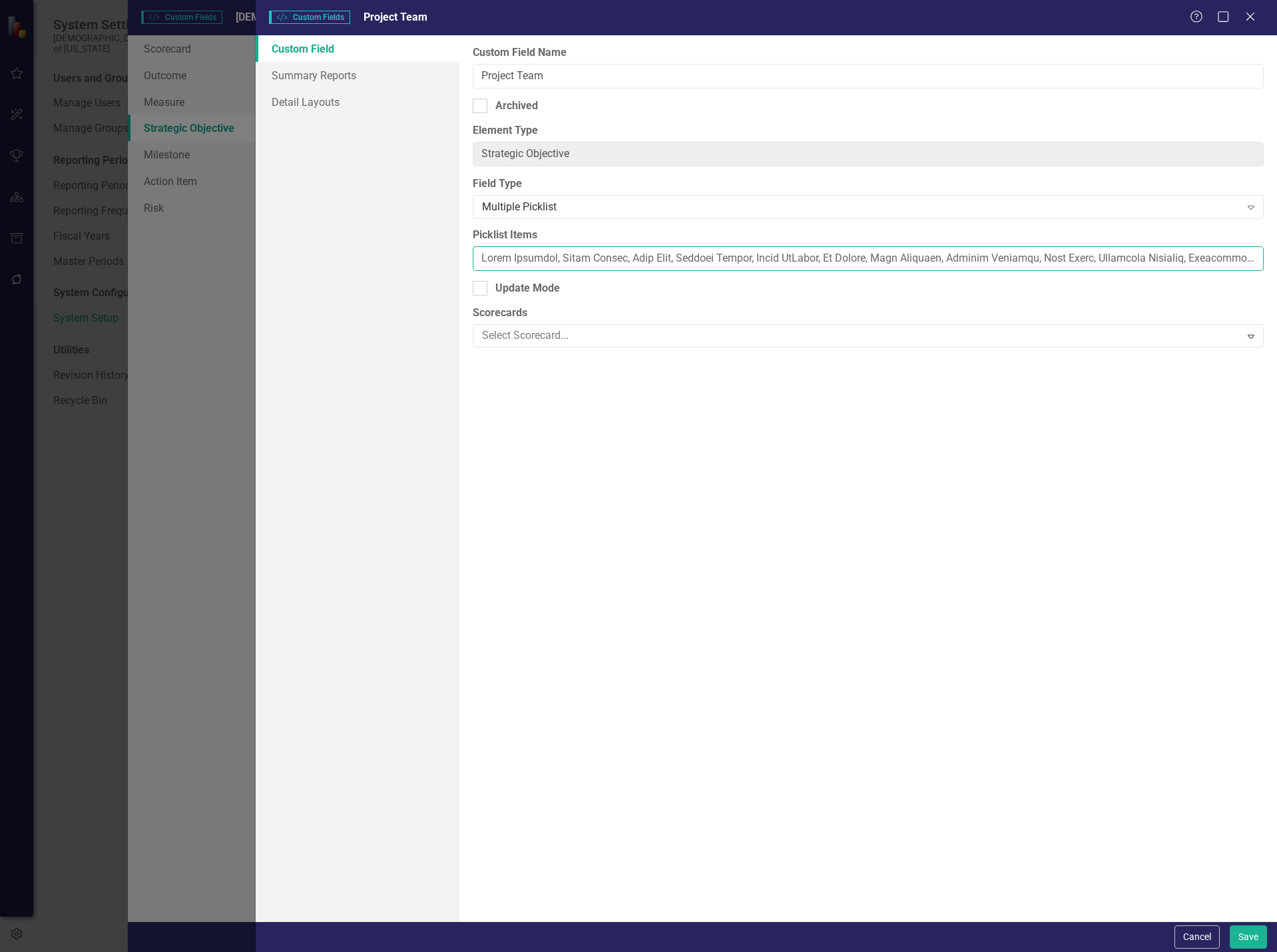
click at [691, 256] on input "Picklist Items" at bounding box center [867, 258] width 791 height 25
paste input "lsi Rainwater, [PERSON_NAME], [PERSON_NAME], [PERSON_NAME], [PERSON_NAME], [PER…"
type input "[PERSON_NAME], [PERSON_NAME], [PERSON_NAME], [PERSON_NAME], [PERSON_NAME], [PER…"
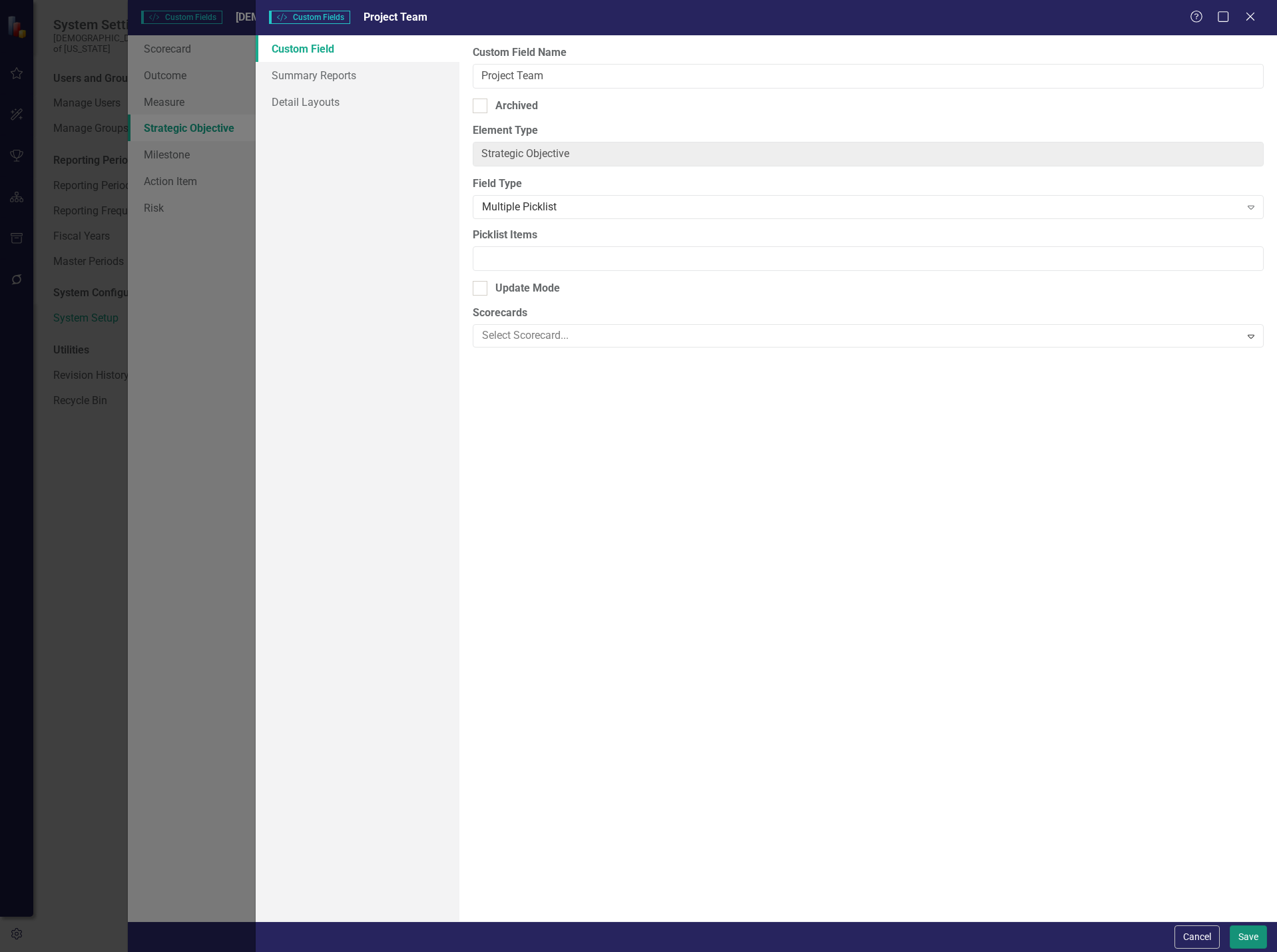
click at [1237, 941] on button "Save" at bounding box center [1248, 937] width 37 height 23
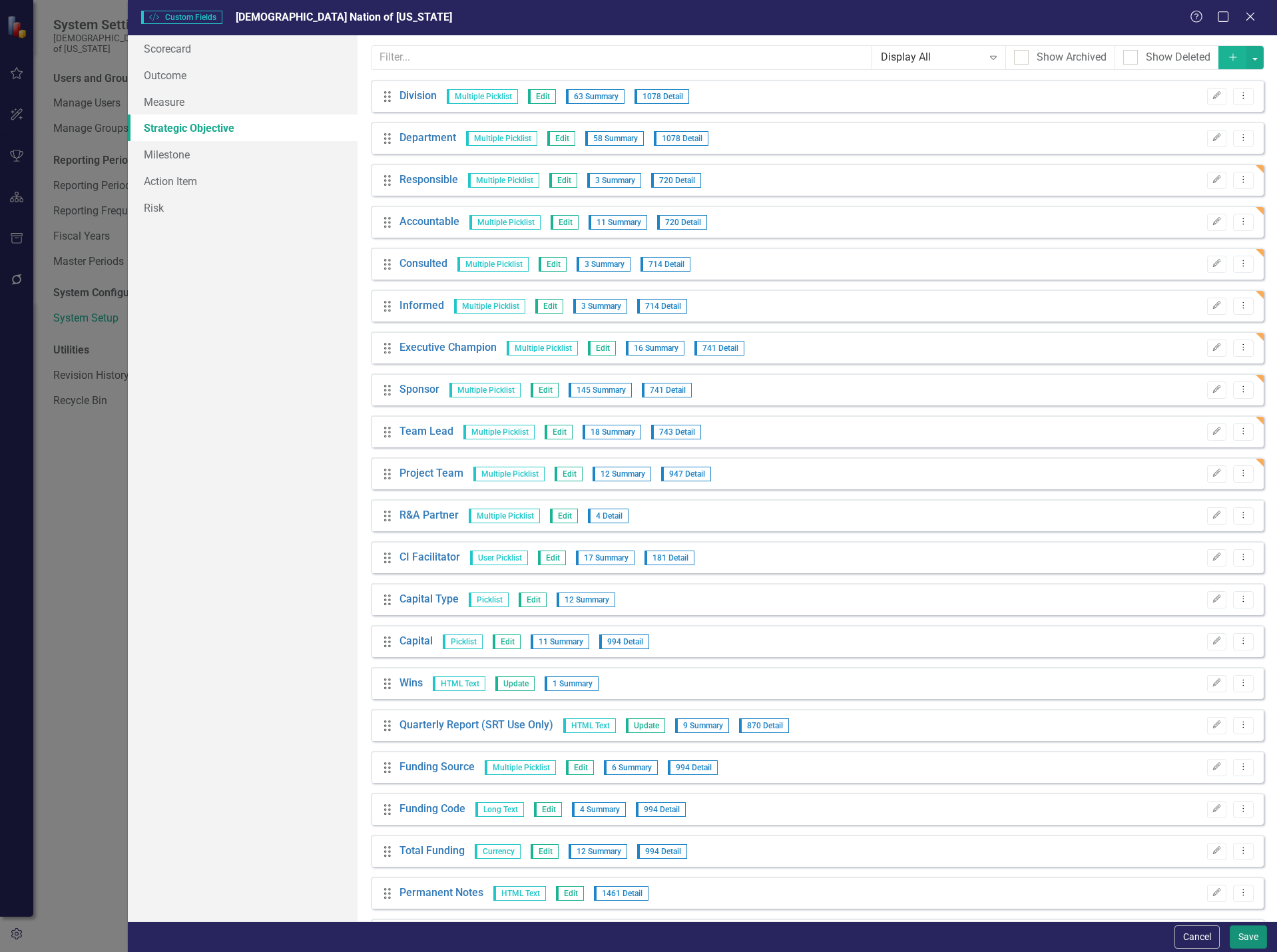
click at [1240, 938] on button "Save" at bounding box center [1248, 937] width 37 height 23
